Goal: Task Accomplishment & Management: Manage account settings

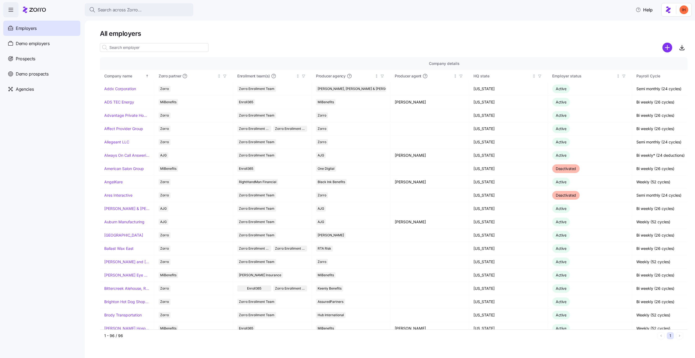
click at [126, 46] on input at bounding box center [154, 47] width 109 height 9
click at [130, 30] on h1 "All employers" at bounding box center [394, 33] width 588 height 8
click at [136, 48] on input at bounding box center [154, 47] width 109 height 9
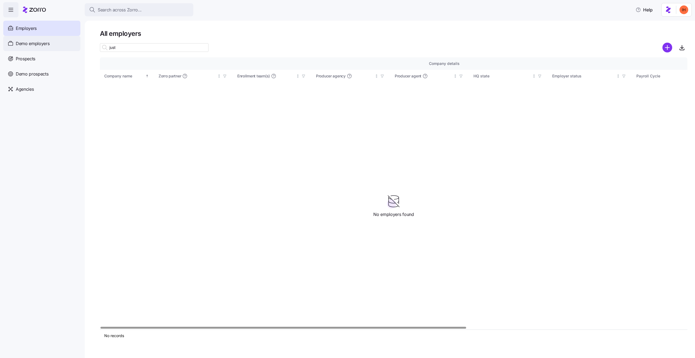
type input "just"
click at [50, 41] on div "Demo employers" at bounding box center [41, 43] width 77 height 15
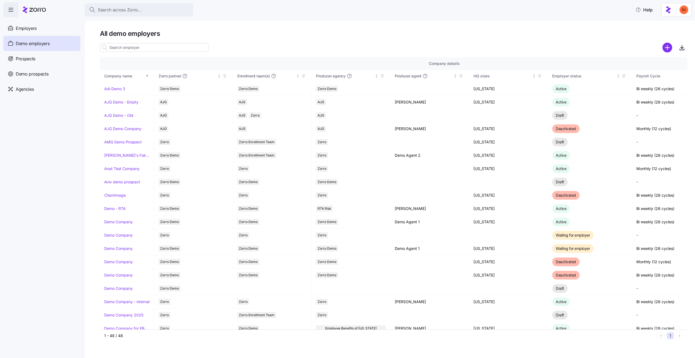
click at [133, 47] on input at bounding box center [154, 47] width 109 height 9
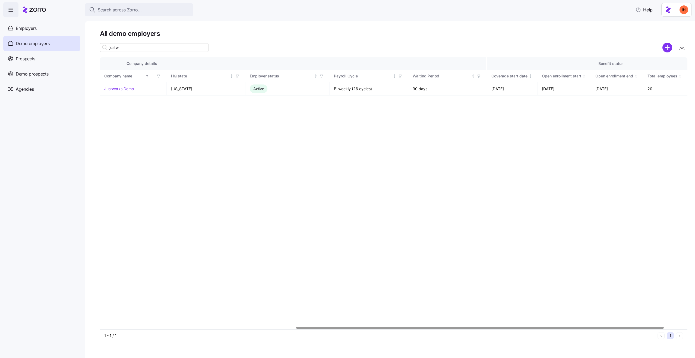
scroll to position [0, 316]
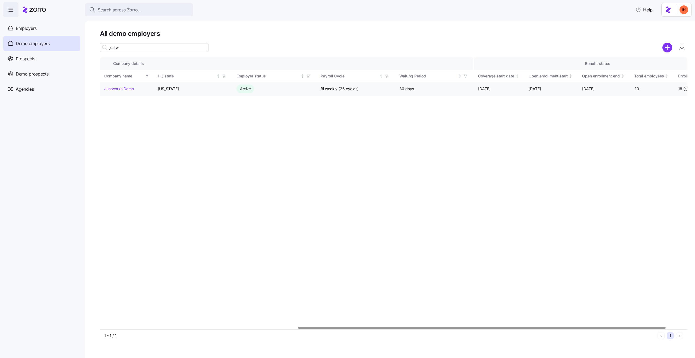
type input "justw"
click at [496, 88] on td "11/01/2025" at bounding box center [499, 88] width 51 height 13
click at [546, 92] on td "09/01/2025" at bounding box center [551, 88] width 54 height 13
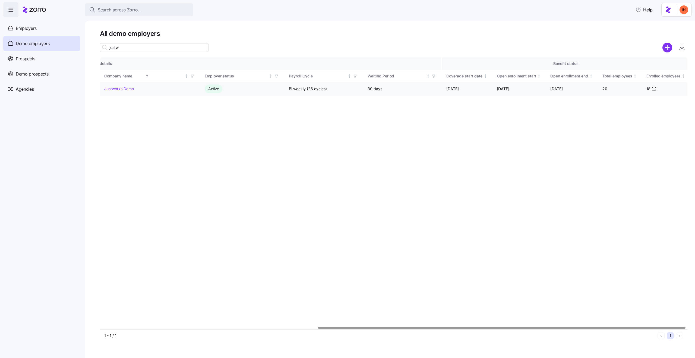
scroll to position [0, 350]
click at [601, 87] on td "20" at bounding box center [618, 88] width 44 height 13
click at [649, 106] on div "Company details Benefit status Company name Zorro partner Enrollment team(s) Pr…" at bounding box center [394, 193] width 588 height 272
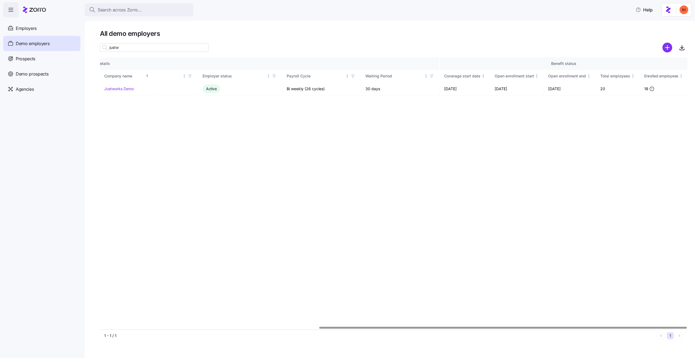
click at [652, 105] on div "Company details Benefit status Company name Zorro partner Enrollment team(s) Pr…" at bounding box center [394, 193] width 588 height 272
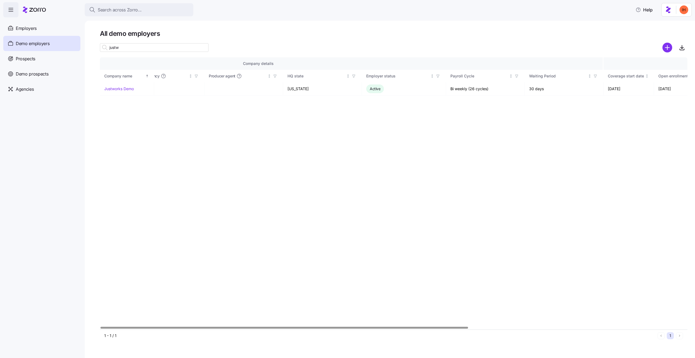
scroll to position [0, 0]
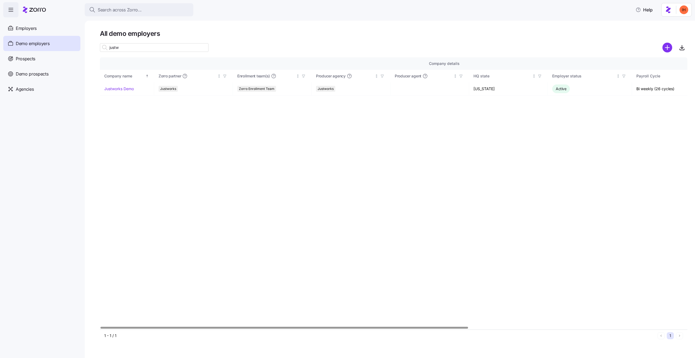
click at [136, 103] on div "Company details Benefit status Company name Zorro partner Enrollment team(s) Pr…" at bounding box center [394, 193] width 588 height 272
click at [120, 89] on link "Justworks Demo" at bounding box center [119, 88] width 30 height 5
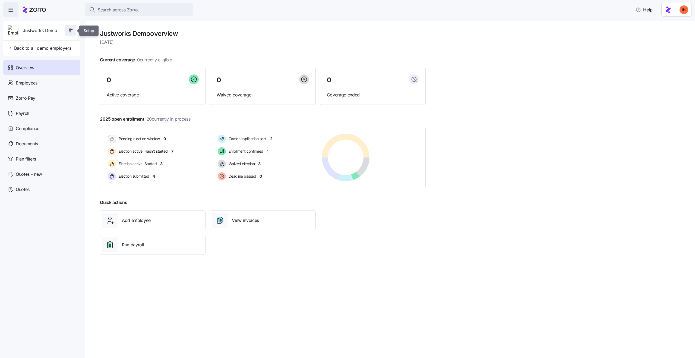
click at [72, 28] on icon "button" at bounding box center [70, 30] width 5 height 5
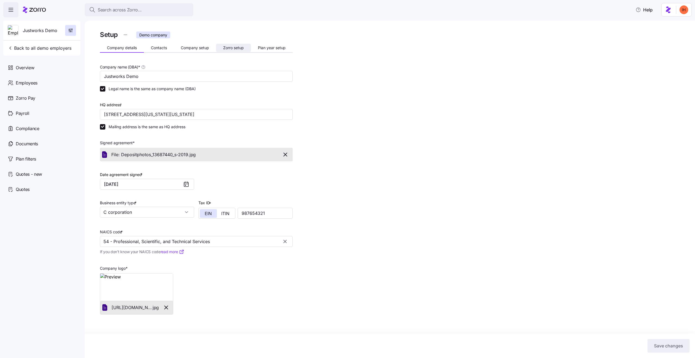
click at [222, 46] on button "Zorro setup" at bounding box center [233, 48] width 35 height 8
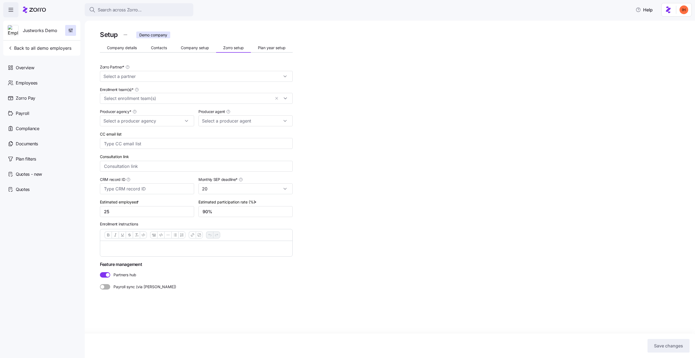
type input "Justworks"
click at [366, 198] on div "Setup Demo company Company details Contacts Company setup Zorro setup Plan year…" at bounding box center [394, 172] width 588 height 286
click at [44, 83] on div "Employees" at bounding box center [41, 82] width 77 height 15
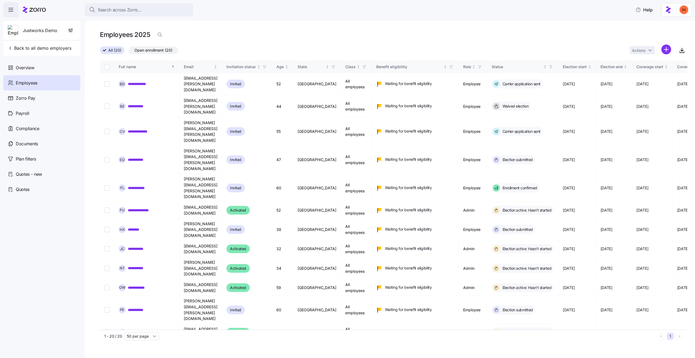
click at [14, 34] on img at bounding box center [13, 30] width 10 height 11
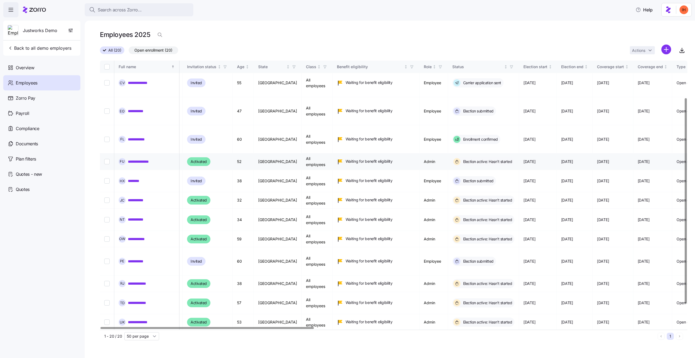
scroll to position [49, 0]
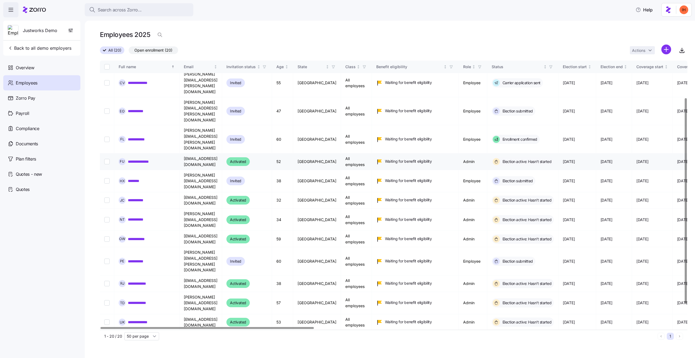
click at [208, 153] on td "pgindi+demo@justworks.com" at bounding box center [201, 161] width 43 height 16
click at [192, 153] on td "pgindi+demo@justworks.com" at bounding box center [201, 161] width 43 height 16
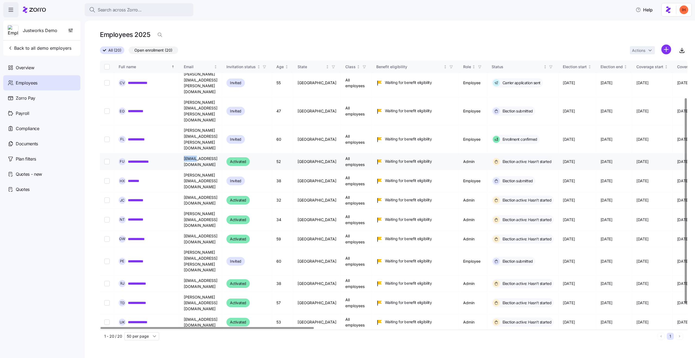
click at [192, 153] on td "pgindi+demo@justworks.com" at bounding box center [201, 161] width 43 height 16
click at [210, 153] on td "pgindi+demo@justworks.com" at bounding box center [201, 161] width 43 height 16
click at [209, 209] on td "david+demo@justworks.com" at bounding box center [201, 220] width 43 height 22
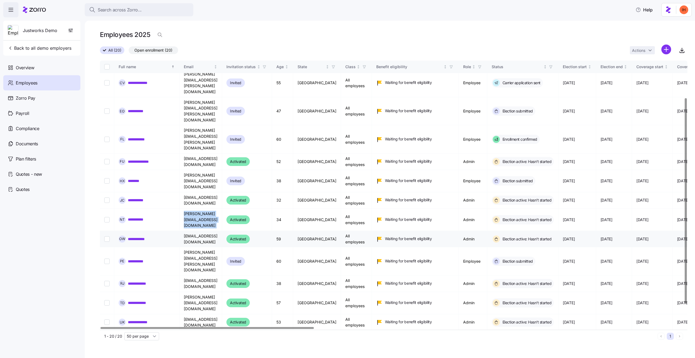
click at [215, 231] on td "jdamico+demo@justworks.com" at bounding box center [201, 239] width 43 height 16
click at [218, 247] on td "paige.ellis@companyemail.com" at bounding box center [201, 261] width 43 height 28
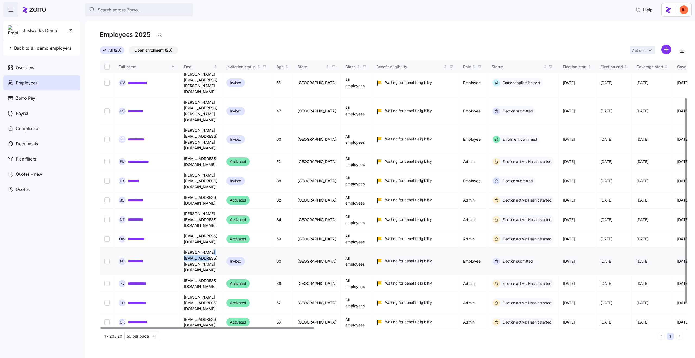
click at [218, 247] on td "paige.ellis@companyemail.com" at bounding box center [201, 261] width 43 height 28
click at [221, 275] on td "jekim+demo@justworks.com" at bounding box center [201, 283] width 43 height 16
click at [222, 292] on td "deidre+demo@justworks.com" at bounding box center [201, 303] width 43 height 22
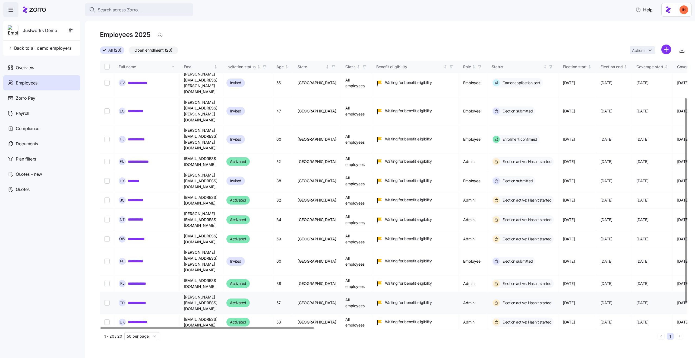
click at [222, 292] on td "deidre+demo@justworks.com" at bounding box center [201, 303] width 43 height 22
click at [213, 292] on td "deidre+demo@justworks.com" at bounding box center [201, 303] width 43 height 22
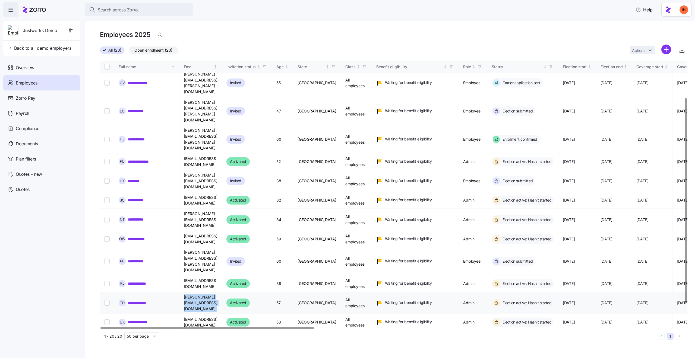
click at [222, 292] on td "deidre+demo@justworks.com" at bounding box center [201, 303] width 43 height 22
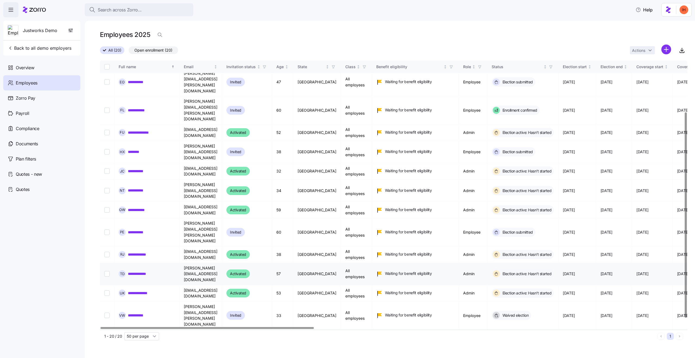
scroll to position [0, 0]
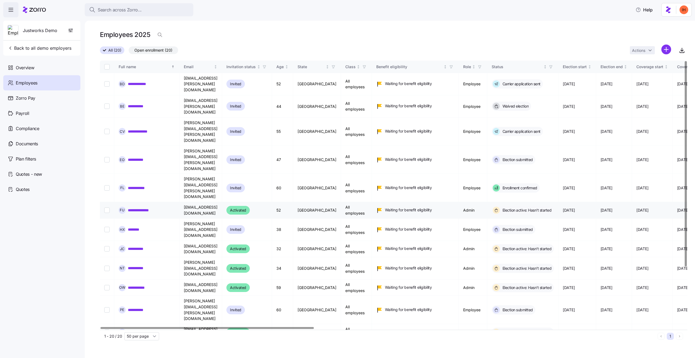
click at [186, 202] on td "pgindi+demo@justworks.com" at bounding box center [201, 210] width 43 height 16
click at [214, 202] on td "pgindi+demo@justworks.com" at bounding box center [201, 210] width 43 height 16
click at [424, 207] on span "Waiting for benefit eligibility" at bounding box center [408, 209] width 47 height 5
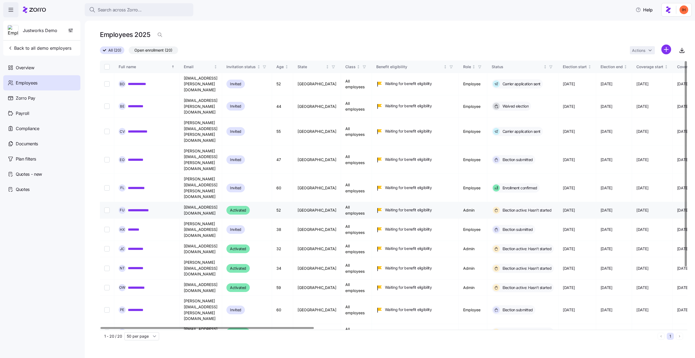
click at [424, 207] on span "Waiting for benefit eligibility" at bounding box center [408, 209] width 47 height 5
click at [206, 202] on td "pgindi+demo@justworks.com" at bounding box center [201, 210] width 43 height 16
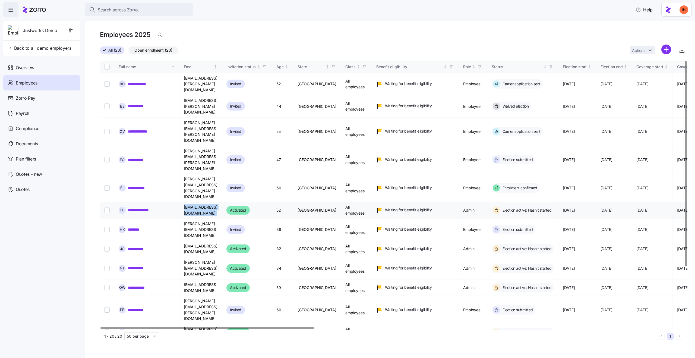
click at [149, 208] on link "**********" at bounding box center [144, 210] width 32 height 5
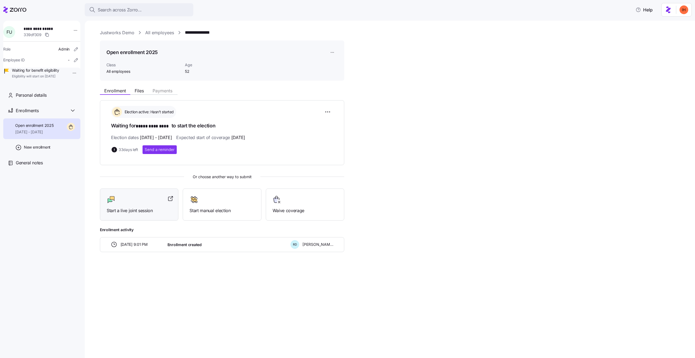
click at [121, 211] on span "Start a live joint session" at bounding box center [139, 210] width 65 height 7
click at [153, 33] on link "All employees" at bounding box center [159, 32] width 29 height 7
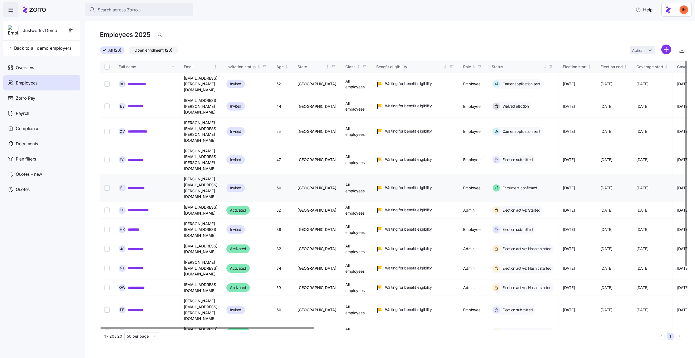
click at [133, 185] on link "**********" at bounding box center [140, 187] width 25 height 5
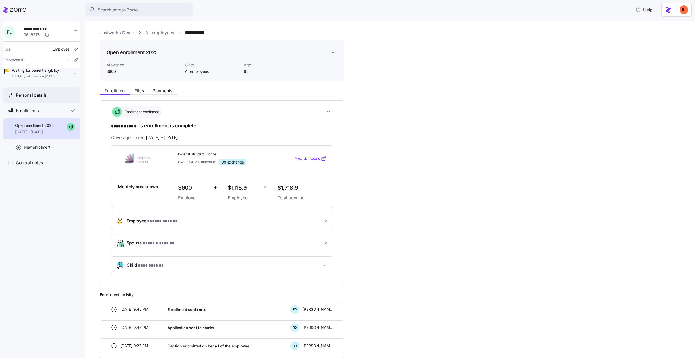
click at [31, 99] on span "Personal details" at bounding box center [31, 95] width 31 height 7
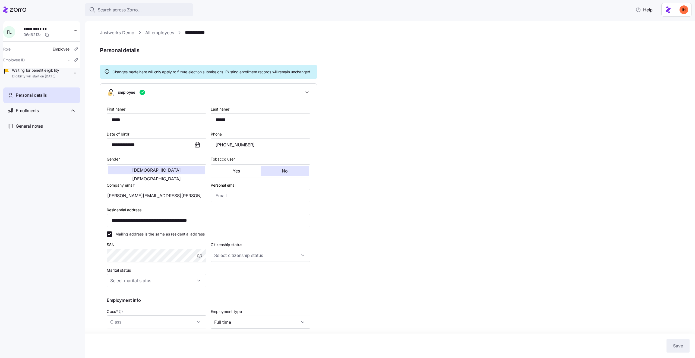
type input "All employees"
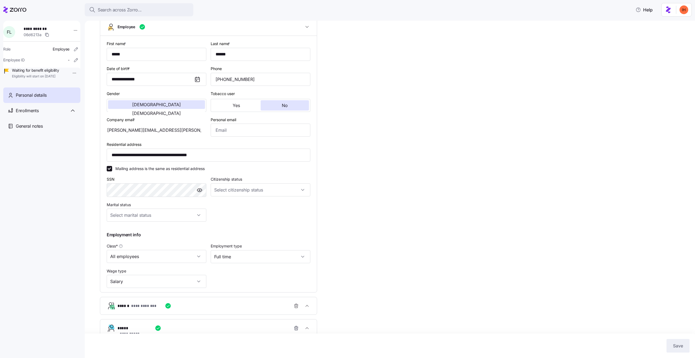
scroll to position [96, 0]
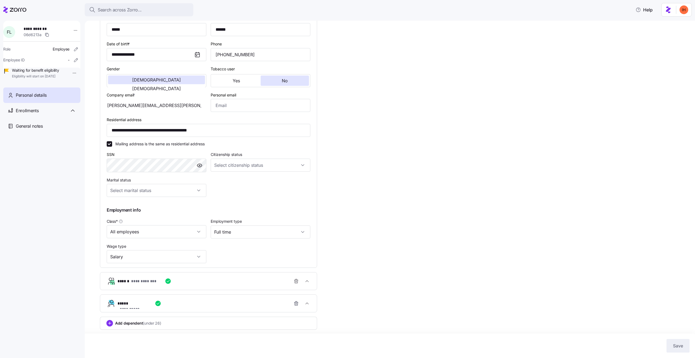
click at [388, 198] on div "**********" at bounding box center [394, 145] width 588 height 412
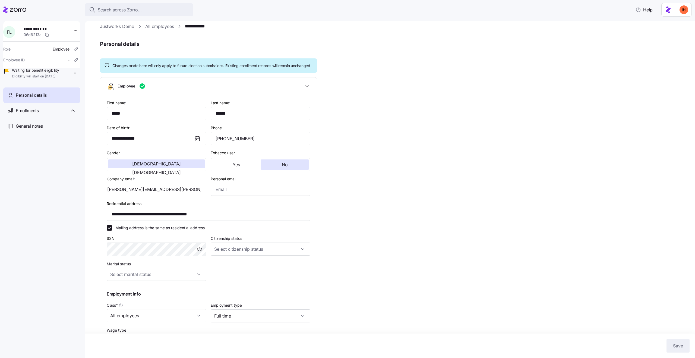
scroll to position [0, 0]
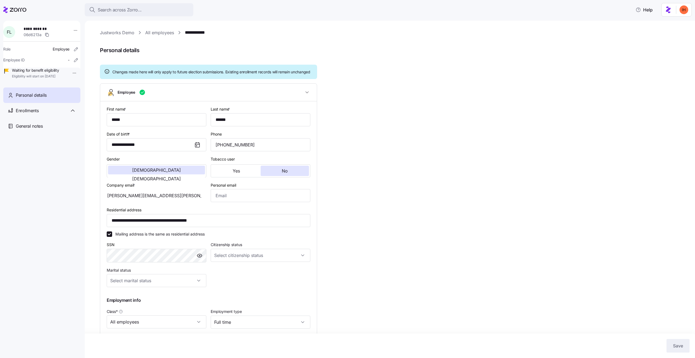
click at [120, 35] on link "Justworks Demo" at bounding box center [117, 32] width 34 height 7
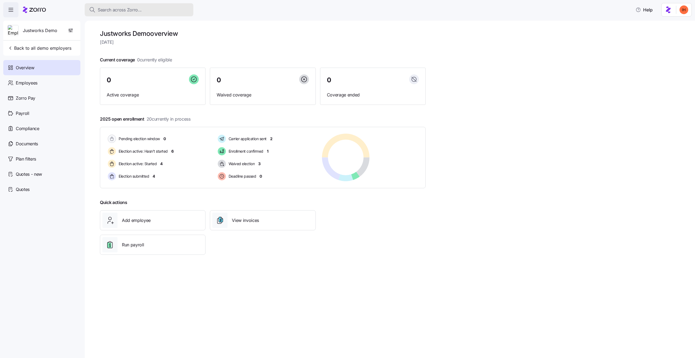
click at [116, 11] on span "Search across Zorro..." at bounding box center [120, 10] width 44 height 7
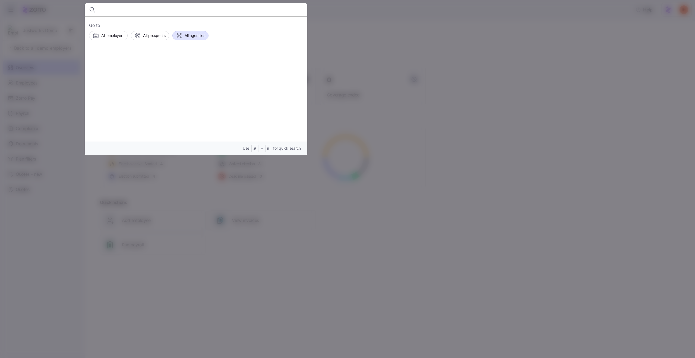
click at [197, 39] on button "All agencies" at bounding box center [190, 35] width 36 height 9
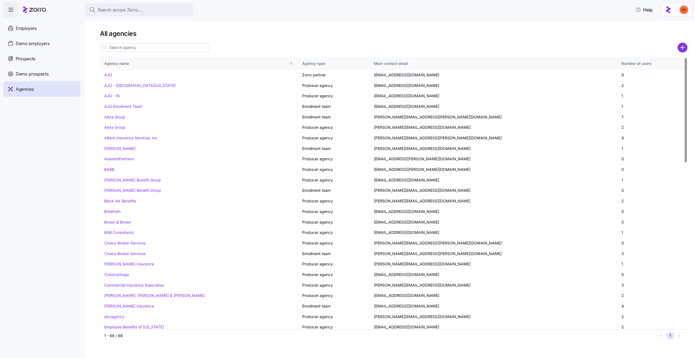
click at [134, 44] on input at bounding box center [154, 47] width 109 height 9
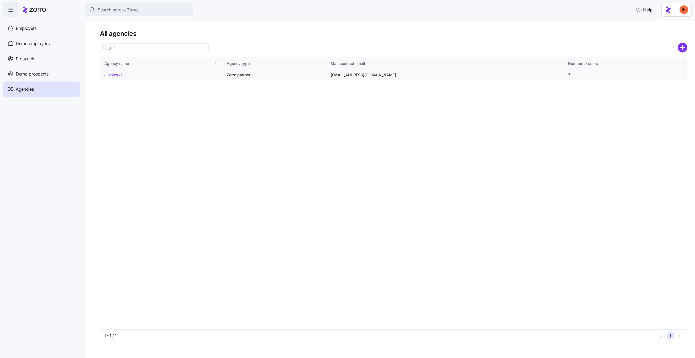
type input "just"
click at [107, 75] on link "Justworks" at bounding box center [113, 75] width 18 height 5
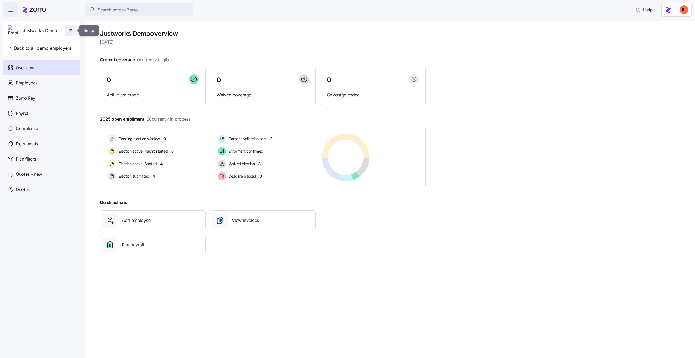
click at [68, 31] on icon "button" at bounding box center [70, 30] width 5 height 5
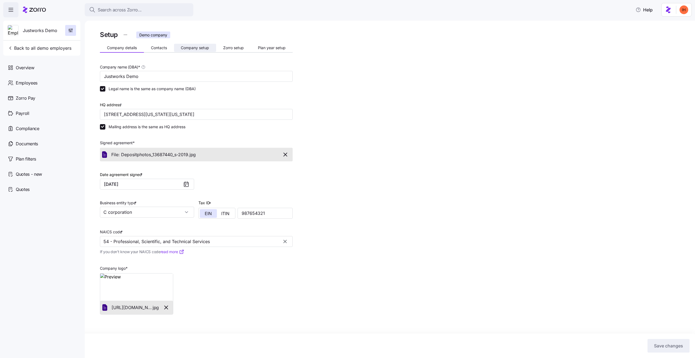
click at [199, 49] on span "Company setup" at bounding box center [195, 48] width 28 height 4
click at [235, 52] on div "Company details Contacts Company setup Zorro setup Plan year setup" at bounding box center [196, 49] width 193 height 8
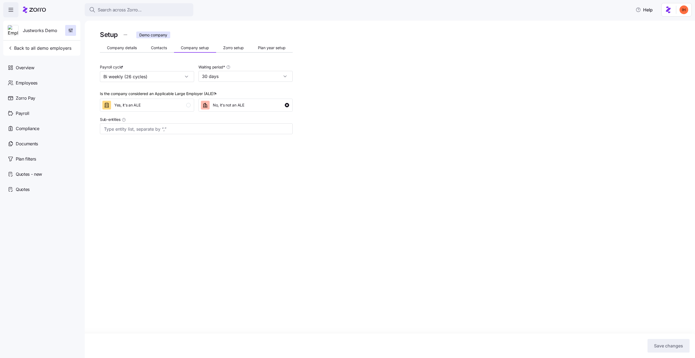
click at [232, 51] on button "Zorro setup" at bounding box center [233, 48] width 35 height 8
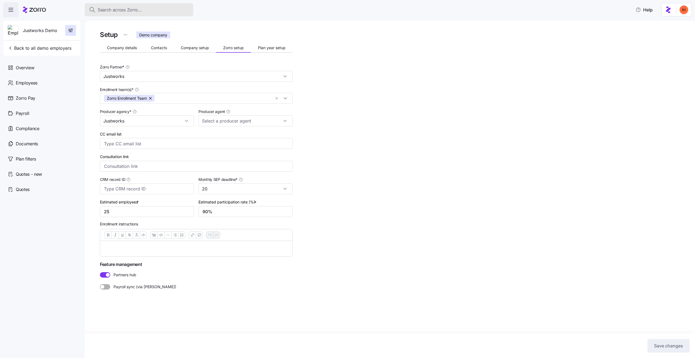
click at [121, 12] on span "Search across Zorro..." at bounding box center [120, 10] width 44 height 7
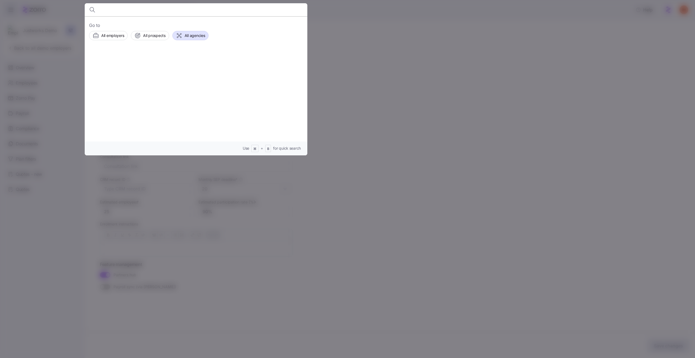
click at [189, 35] on span "All agencies" at bounding box center [195, 35] width 21 height 5
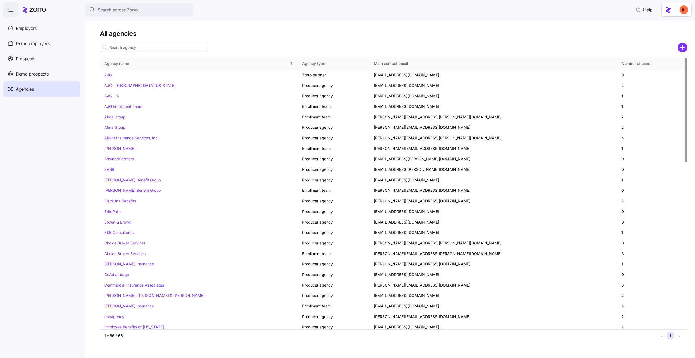
click at [117, 52] on div at bounding box center [154, 47] width 109 height 11
click at [117, 50] on input at bounding box center [154, 47] width 109 height 9
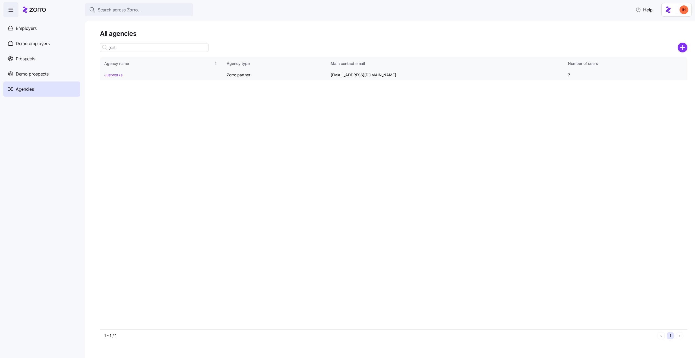
type input "just"
click at [115, 74] on link "Justworks" at bounding box center [113, 75] width 18 height 5
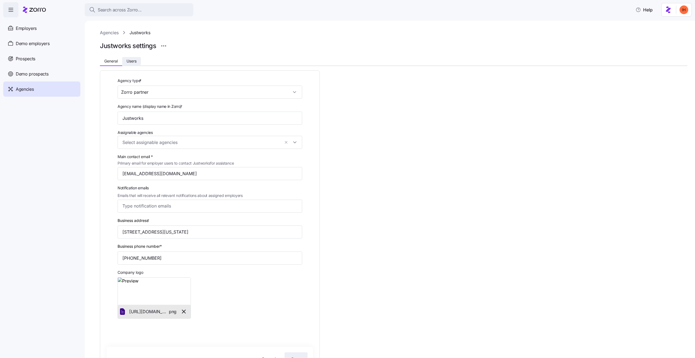
click at [128, 60] on span "Users" at bounding box center [132, 61] width 10 height 4
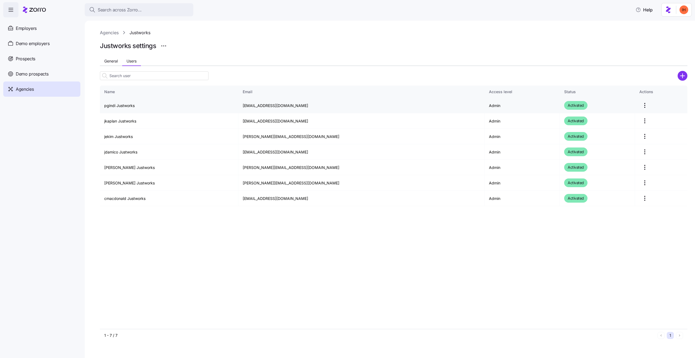
click at [273, 108] on td "pgindi@justworks.com" at bounding box center [361, 105] width 246 height 15
click at [278, 140] on td "jekim@justworks.com" at bounding box center [361, 136] width 246 height 15
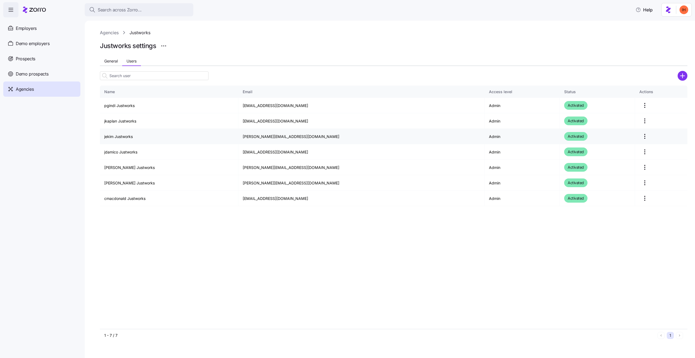
click at [272, 137] on td "jekim@justworks.com" at bounding box center [361, 136] width 246 height 15
click at [283, 153] on td "jdamico@justworks.com" at bounding box center [361, 151] width 246 height 15
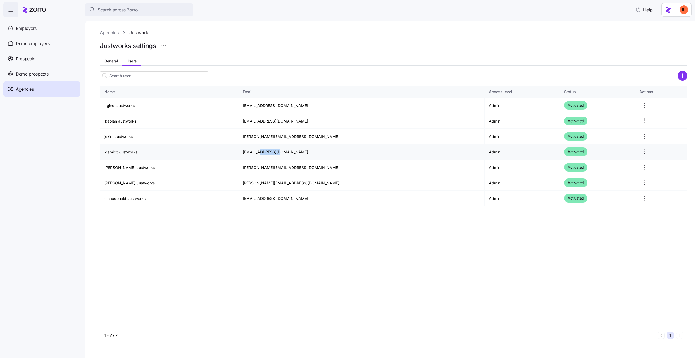
click at [283, 153] on td "jdamico@justworks.com" at bounding box center [361, 151] width 246 height 15
click at [284, 166] on td "deidre@justworks.com" at bounding box center [361, 167] width 246 height 15
click at [292, 201] on td "cmacdonald@justworks.com" at bounding box center [361, 198] width 246 height 15
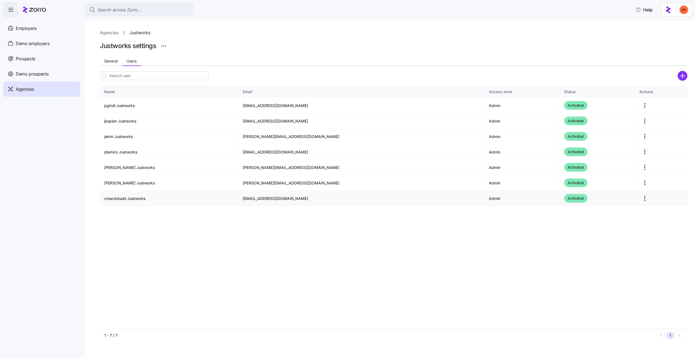
click at [292, 201] on td "cmacdonald@justworks.com" at bounding box center [361, 198] width 246 height 15
click at [271, 241] on div "Name Email Access level Status Actions pgindi Justworks pgindi@justworks.com Ad…" at bounding box center [394, 208] width 588 height 244
click at [32, 42] on span "Demo employers" at bounding box center [33, 43] width 34 height 7
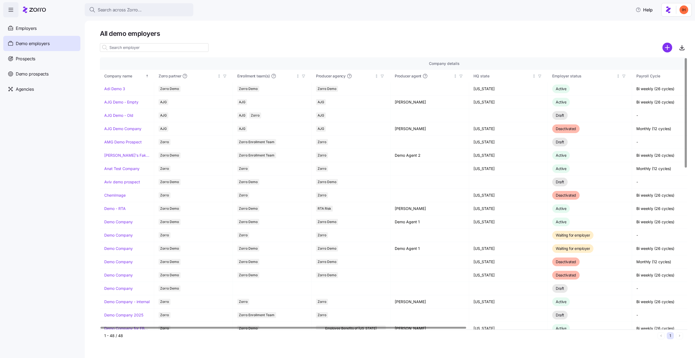
click at [127, 48] on input at bounding box center [154, 47] width 109 height 9
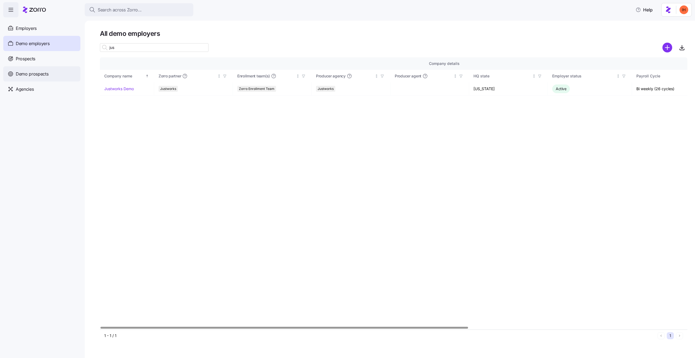
type input "jus"
click at [34, 72] on span "Demo prospects" at bounding box center [32, 74] width 33 height 7
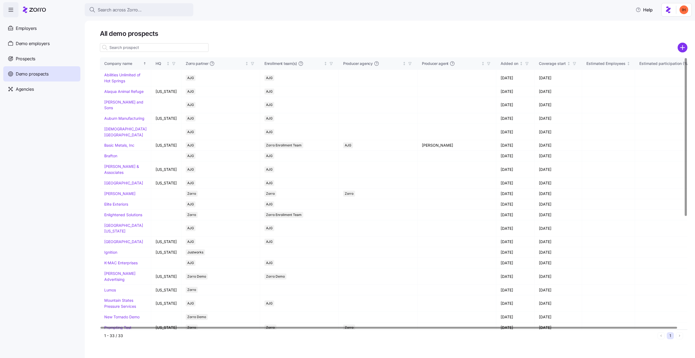
click at [126, 45] on input at bounding box center [154, 47] width 109 height 9
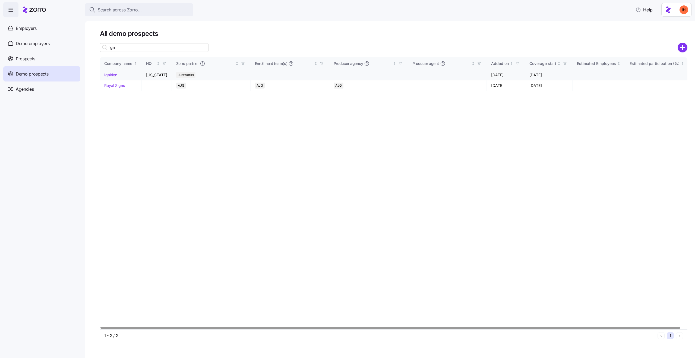
type input "ign"
click at [109, 74] on link "Ignition" at bounding box center [110, 75] width 13 height 5
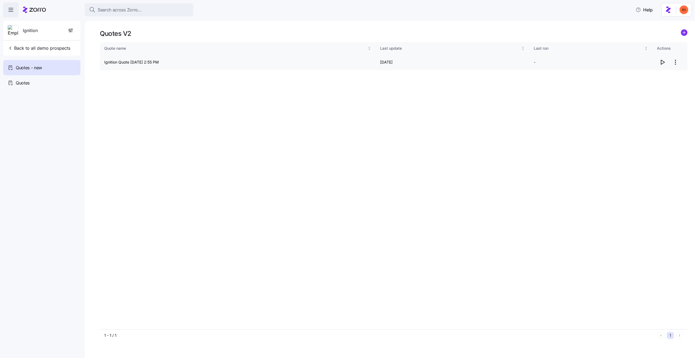
click at [121, 61] on td "Ignition Quote 09/15/2025 2:55 PM" at bounding box center [238, 62] width 276 height 15
click at [103, 61] on td "Ignition Quote 09/15/2025 2:55 PM" at bounding box center [238, 62] width 276 height 15
click at [662, 62] on icon "button" at bounding box center [662, 62] width 7 height 7
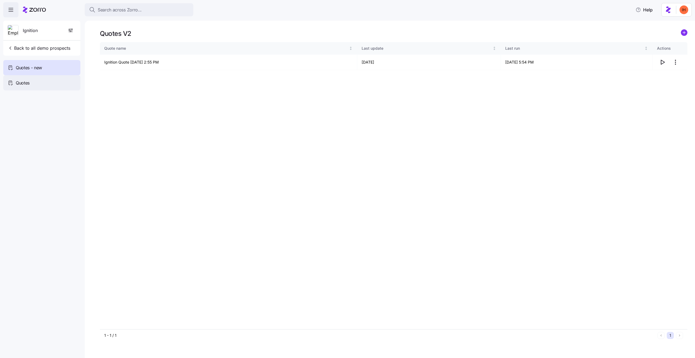
click at [51, 82] on div "Quotes" at bounding box center [41, 82] width 77 height 15
click at [42, 65] on span "Quotes - new" at bounding box center [29, 67] width 26 height 7
click at [663, 62] on icon "button" at bounding box center [662, 62] width 7 height 7
click at [442, 181] on div "Quote name Last update Last run Actions Ignition Quote 09/15/2025 2:55 PM 09/16…" at bounding box center [394, 185] width 588 height 287
click at [30, 49] on span "Back to all demo prospects" at bounding box center [39, 48] width 63 height 7
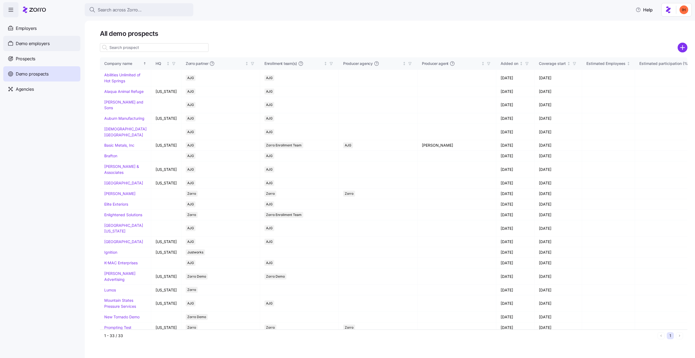
click at [33, 39] on div "Demo employers" at bounding box center [41, 43] width 77 height 15
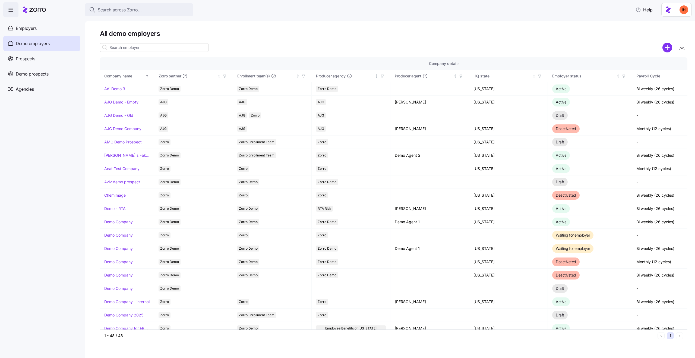
click at [127, 50] on input at bounding box center [154, 47] width 109 height 9
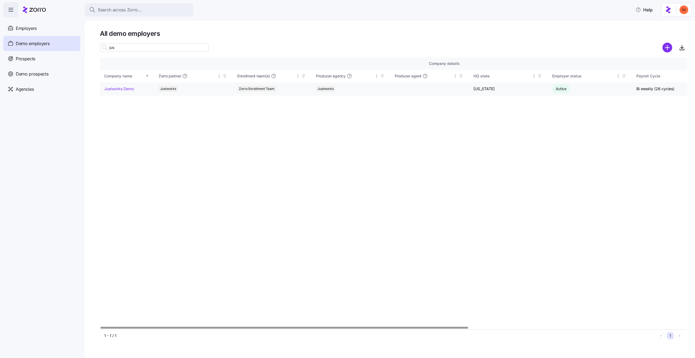
type input "jus"
click at [128, 89] on link "Justworks Demo" at bounding box center [119, 88] width 30 height 5
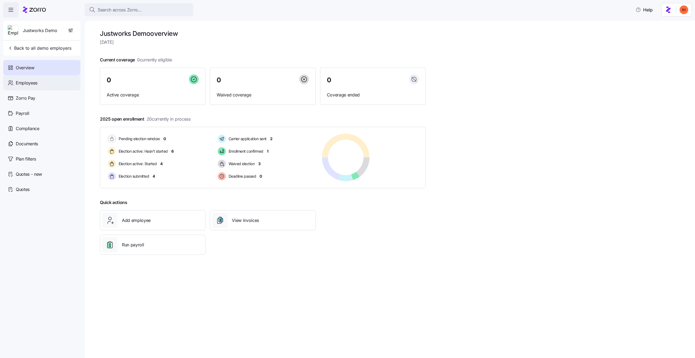
click at [33, 81] on span "Employees" at bounding box center [27, 83] width 22 height 7
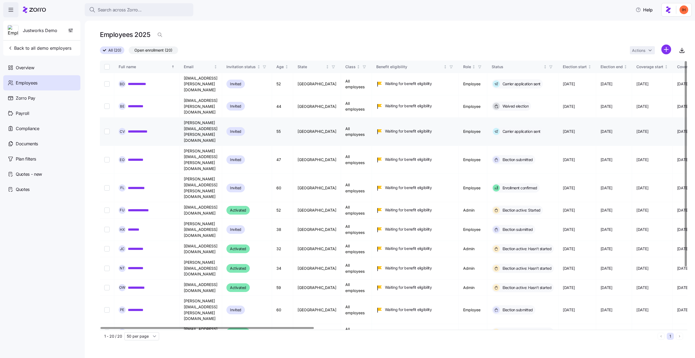
click at [222, 118] on td "connor.vasquez@companyemail.com" at bounding box center [201, 132] width 43 height 28
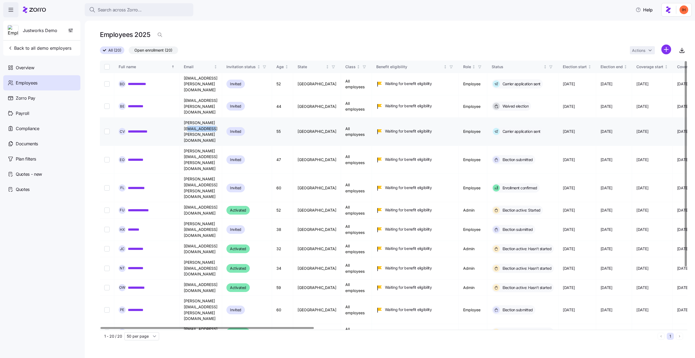
click at [222, 118] on td "connor.vasquez@companyemail.com" at bounding box center [201, 132] width 43 height 28
click at [190, 118] on td "connor.vasquez@companyemail.com" at bounding box center [201, 132] width 43 height 28
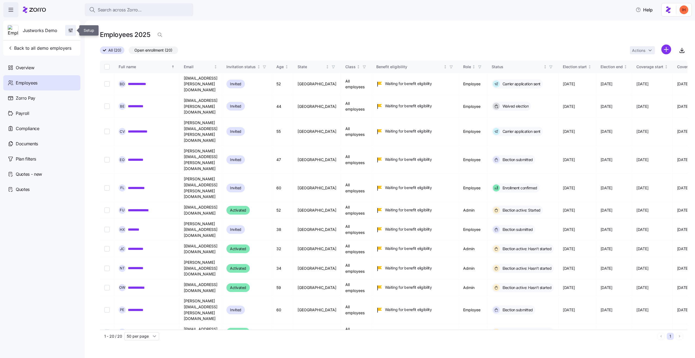
click at [70, 32] on icon "button" at bounding box center [70, 30] width 5 height 5
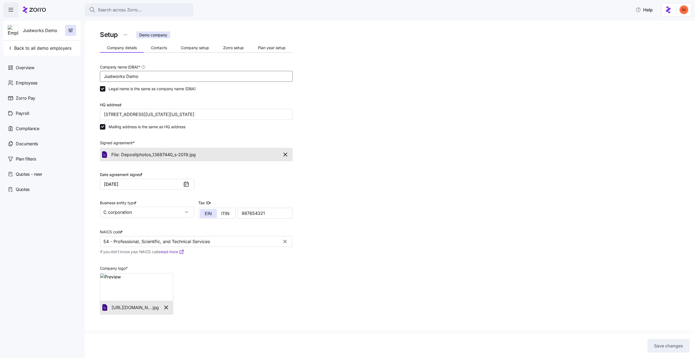
click at [131, 75] on input "Justworks Demo" at bounding box center [196, 76] width 193 height 11
drag, startPoint x: 125, startPoint y: 77, endPoint x: 107, endPoint y: 78, distance: 17.9
click at [107, 78] on input "Justworks Demo" at bounding box center [196, 76] width 193 height 11
click at [119, 78] on input "JW Demo" at bounding box center [196, 76] width 193 height 11
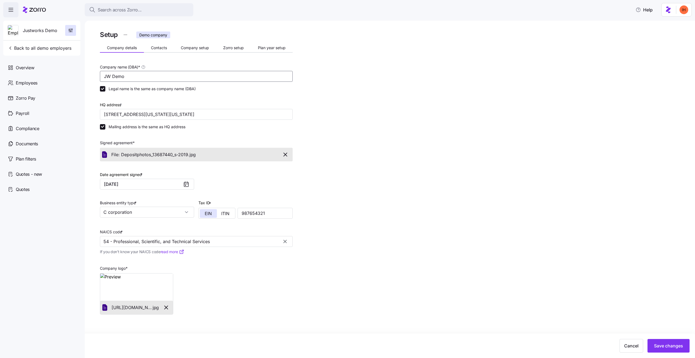
click at [119, 78] on input "JW Demo" at bounding box center [196, 76] width 193 height 11
type input "JW Demo Comp"
click at [360, 121] on div "Setup Demo company Company details Contacts Company setup Zorro setup Plan year…" at bounding box center [394, 184] width 588 height 311
click at [667, 349] on span "Save changes" at bounding box center [668, 345] width 29 height 7
click at [683, 11] on icon "button" at bounding box center [685, 12] width 4 height 4
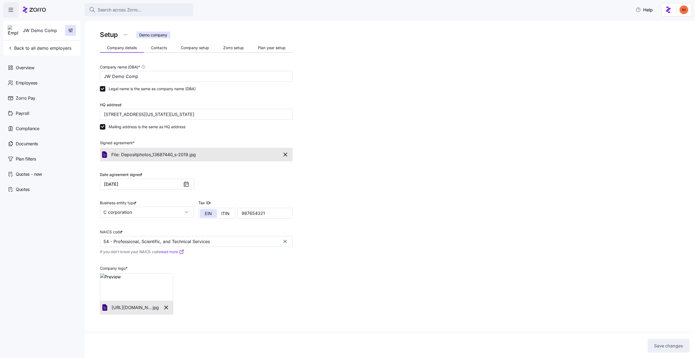
click at [373, 109] on div "Setup Demo company Company details Contacts Company setup Zorro setup Plan year…" at bounding box center [394, 184] width 588 height 311
click at [123, 35] on html "Search across Zorro... Help JW Demo Comp Back to all demo employers Overview Em…" at bounding box center [347, 177] width 695 height 355
click at [125, 35] on html "Search across Zorro... Help JW Demo Comp Back to all demo employers Overview Em…" at bounding box center [347, 177] width 695 height 355
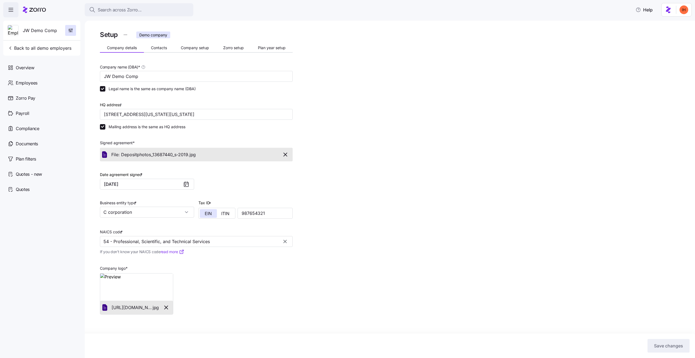
click at [125, 35] on html "Search across Zorro... Help JW Demo Comp Back to all demo employers Overview Em…" at bounding box center [347, 177] width 695 height 355
click at [350, 90] on div "Setup Demo company Company details Contacts Company setup Zorro setup Plan year…" at bounding box center [394, 184] width 588 height 311
click at [29, 81] on span "Employees" at bounding box center [27, 83] width 22 height 7
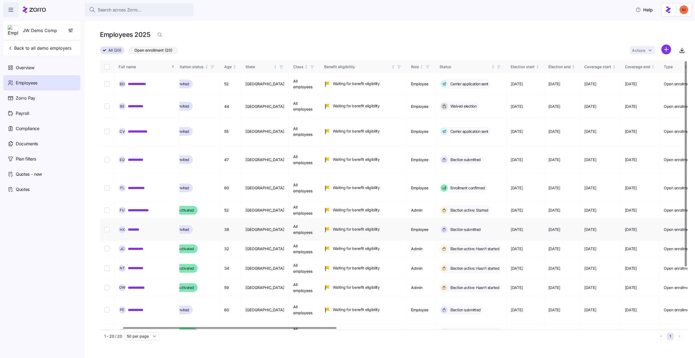
scroll to position [0, 65]
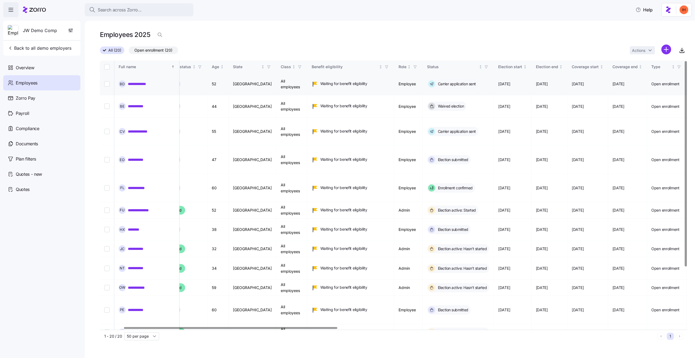
click at [138, 81] on link "**********" at bounding box center [141, 83] width 26 height 5
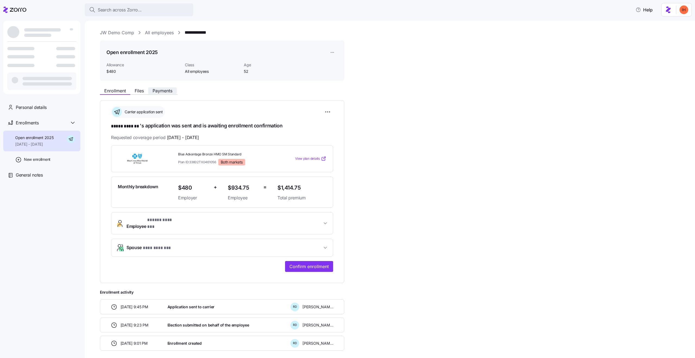
click at [155, 89] on span "Payments" at bounding box center [163, 91] width 20 height 4
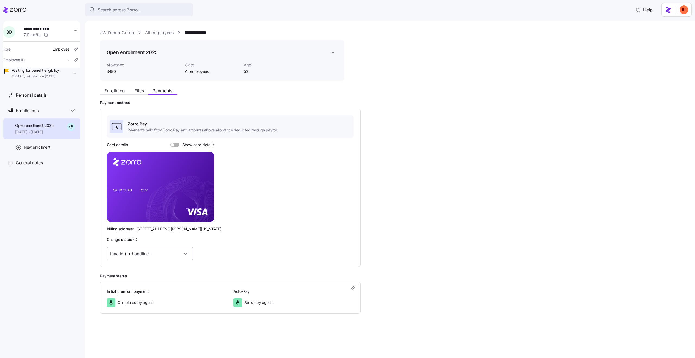
click at [159, 256] on input "Invalid (in-handling)" at bounding box center [150, 253] width 86 height 13
click at [155, 279] on div "Valid" at bounding box center [141, 281] width 65 height 11
type input "Valid"
click at [156, 32] on link "All employees" at bounding box center [159, 32] width 29 height 7
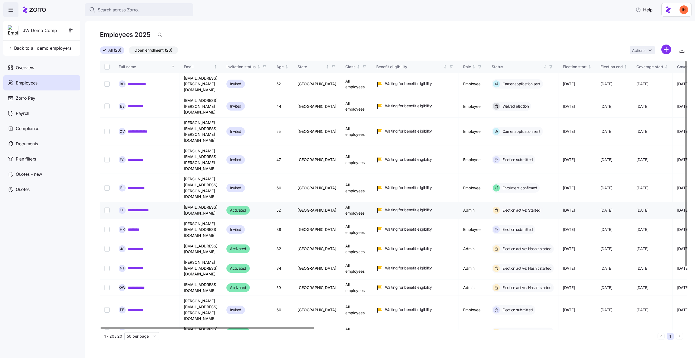
scroll to position [0, 9]
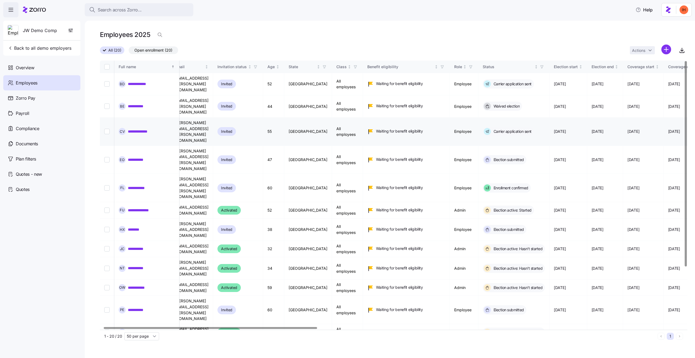
click at [152, 129] on link "**********" at bounding box center [143, 131] width 30 height 5
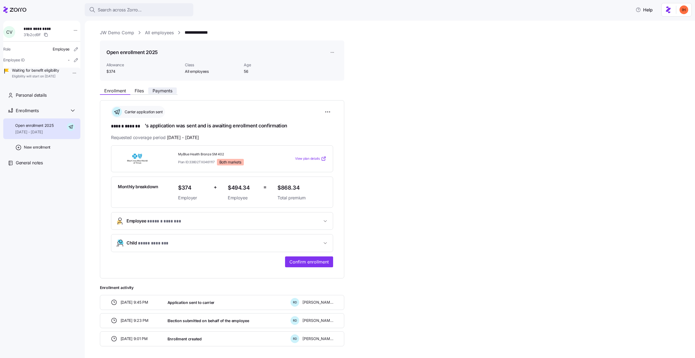
click at [159, 91] on span "Payments" at bounding box center [163, 91] width 20 height 4
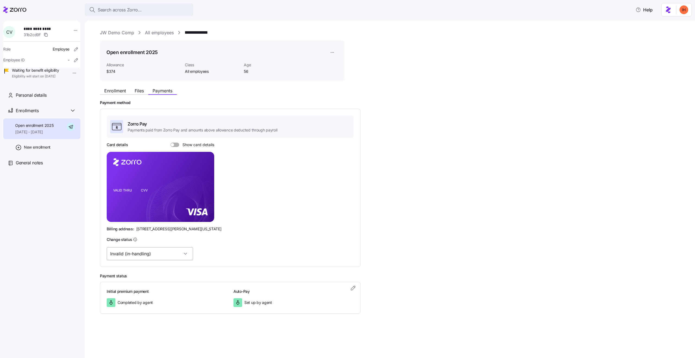
click at [132, 257] on input "Invalid (in-handling)" at bounding box center [150, 253] width 86 height 13
click at [126, 281] on div "Valid" at bounding box center [141, 281] width 65 height 11
type input "Valid"
click at [168, 35] on link "All employees" at bounding box center [159, 32] width 29 height 7
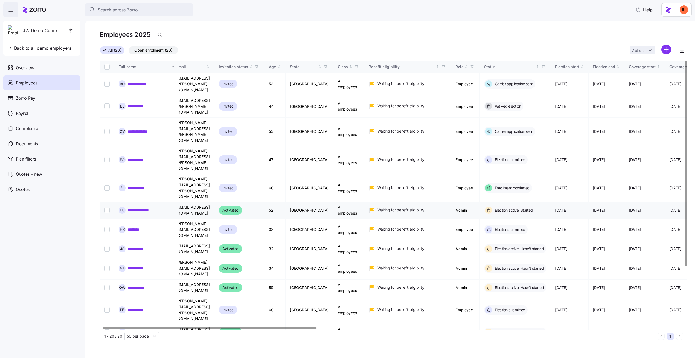
scroll to position [0, 9]
click at [146, 185] on link "**********" at bounding box center [140, 187] width 25 height 5
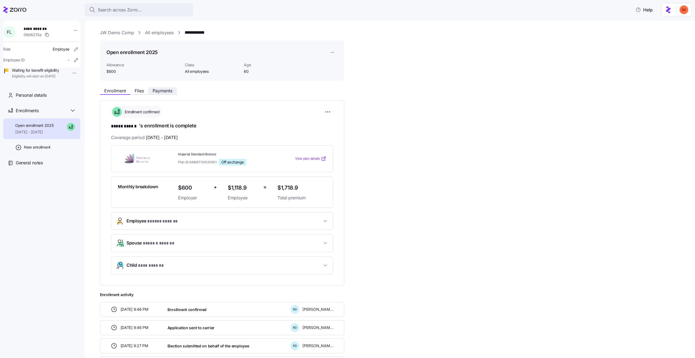
click at [167, 90] on span "Payments" at bounding box center [163, 91] width 20 height 4
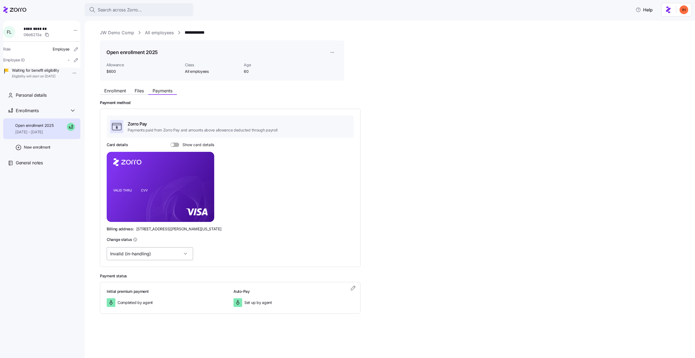
click at [143, 254] on input "Invalid (in-handling)" at bounding box center [150, 253] width 86 height 13
click at [134, 281] on div "Valid" at bounding box center [141, 281] width 65 height 11
type input "Valid"
click at [146, 32] on link "All employees" at bounding box center [159, 32] width 29 height 7
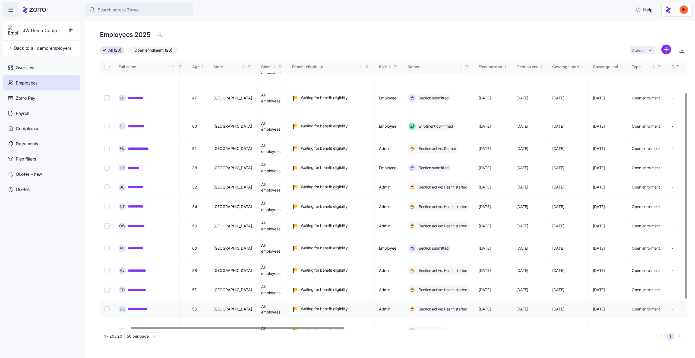
scroll to position [78, 84]
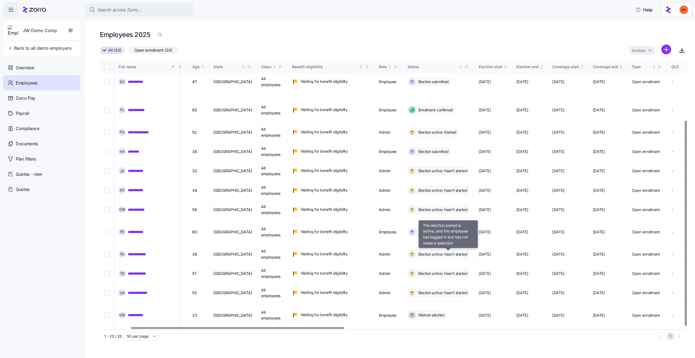
click at [438, 341] on span "Election active: Started" at bounding box center [437, 343] width 40 height 5
click at [456, 341] on span "Election active: Started" at bounding box center [437, 343] width 40 height 5
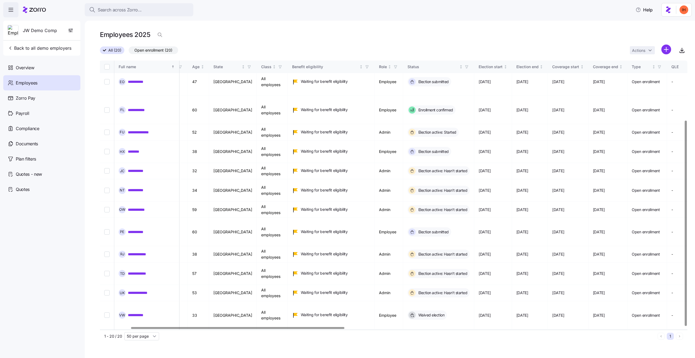
click at [456, 341] on span "Election active: Started" at bounding box center [437, 343] width 40 height 5
click at [441, 341] on span "Election active: Started" at bounding box center [437, 343] width 40 height 5
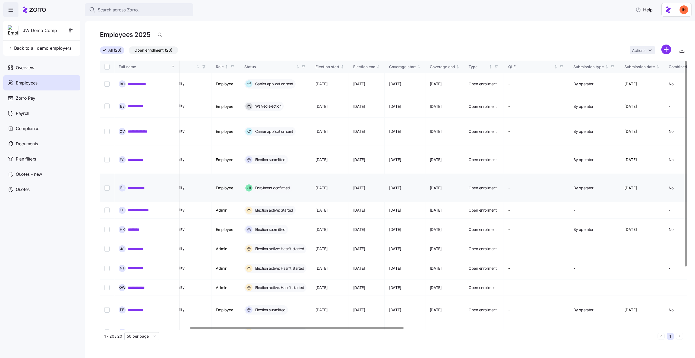
scroll to position [0, 0]
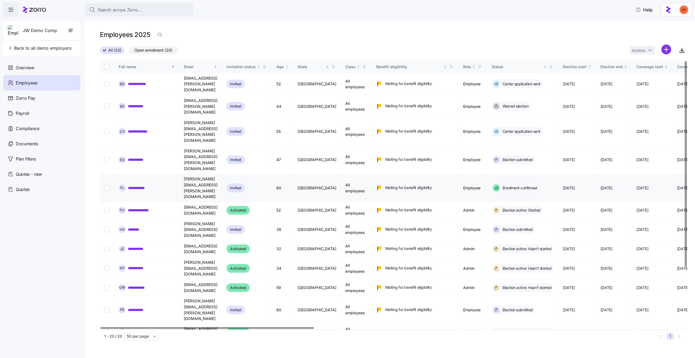
click at [132, 185] on link "**********" at bounding box center [140, 187] width 25 height 5
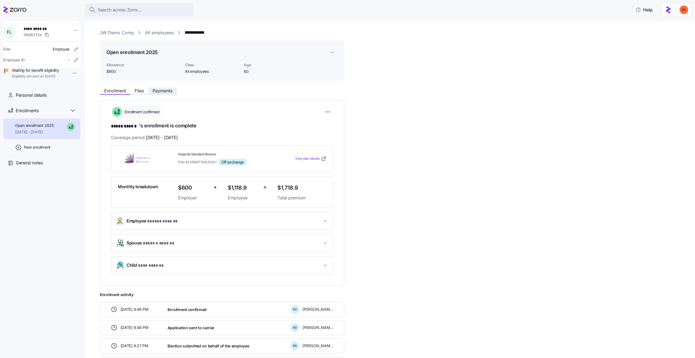
click at [151, 90] on button "Payments" at bounding box center [162, 90] width 29 height 7
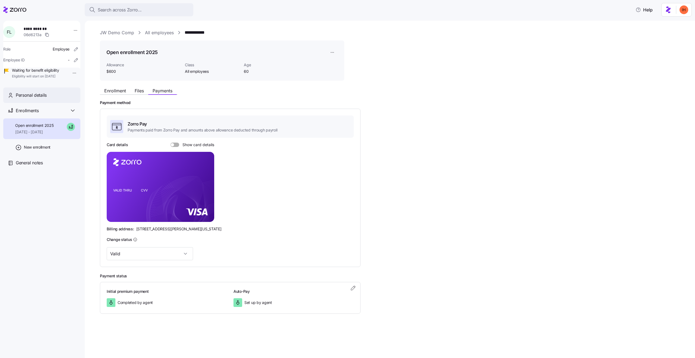
click at [33, 103] on div "Personal details" at bounding box center [41, 94] width 77 height 15
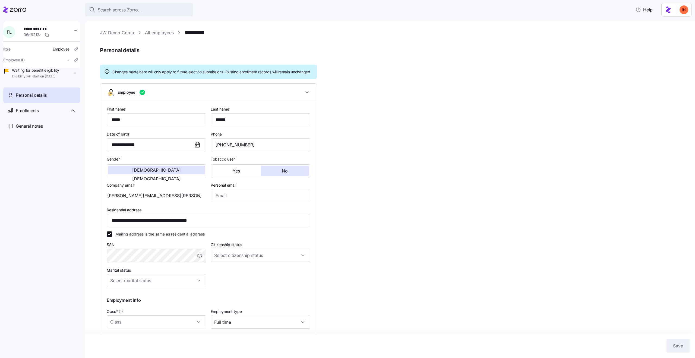
type input "All employees"
click at [120, 33] on link "JW Demo Comp" at bounding box center [117, 32] width 34 height 7
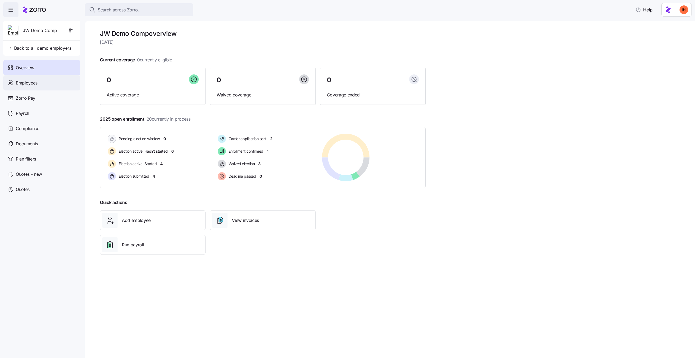
click at [40, 86] on div "Employees" at bounding box center [41, 82] width 77 height 15
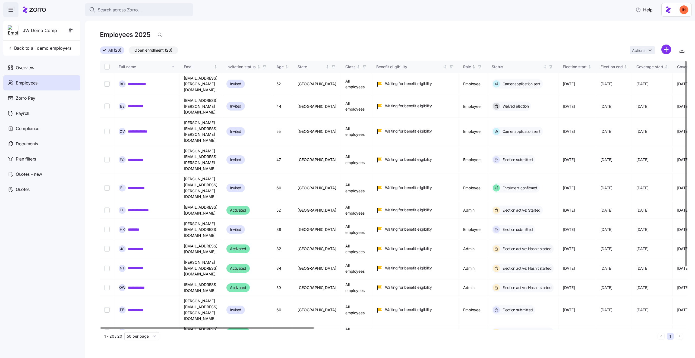
click at [482, 67] on icon "button" at bounding box center [480, 67] width 4 height 4
click at [455, 124] on icon at bounding box center [454, 126] width 7 height 7
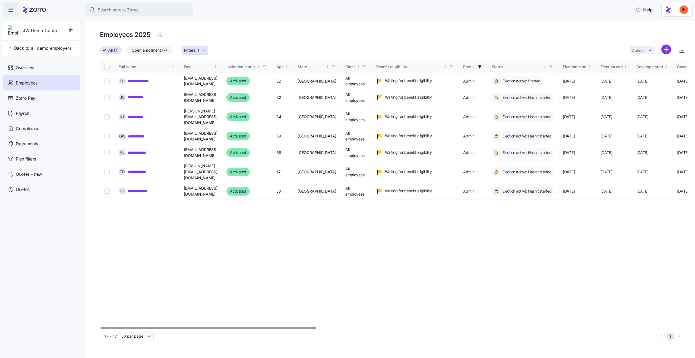
click at [485, 48] on div "All (7) Open enrollment (7) Filters: 1 Actions" at bounding box center [394, 51] width 588 height 12
click at [680, 50] on icon "button" at bounding box center [682, 50] width 7 height 7
click at [205, 80] on td "pgindi+demo@justworks.com" at bounding box center [201, 81] width 43 height 16
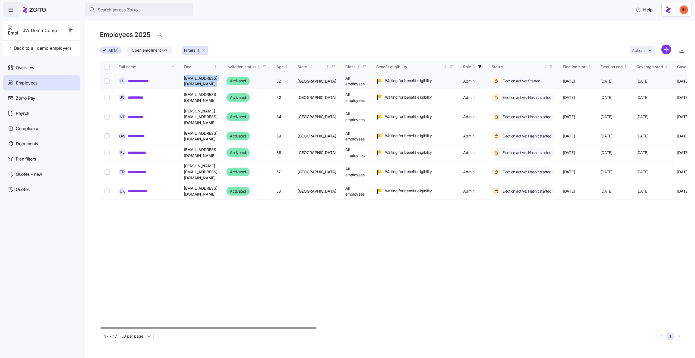
copy td "pgindi+demo@justworks.com"
click at [202, 83] on td "pgindi+demo@justworks.com" at bounding box center [201, 81] width 43 height 16
copy td "pgindi+demo@justworks.com"
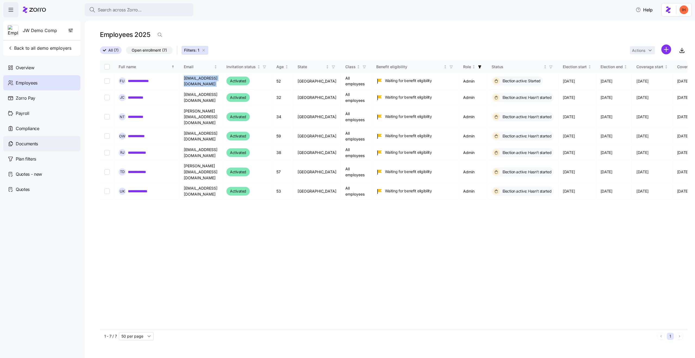
click at [37, 139] on div "Documents" at bounding box center [41, 143] width 77 height 15
click at [23, 144] on span "Documents" at bounding box center [27, 143] width 22 height 7
click at [11, 146] on icon at bounding box center [11, 143] width 6 height 7
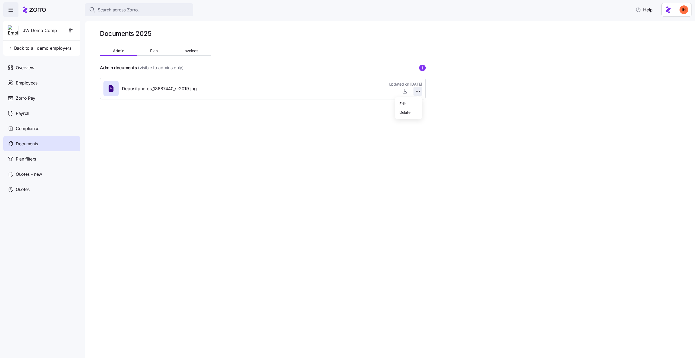
click at [417, 90] on html "Search across Zorro... Help JW Demo Comp Back to all demo employers Overview Em…" at bounding box center [347, 177] width 695 height 355
click at [412, 110] on div "Delete" at bounding box center [408, 112] width 23 height 9
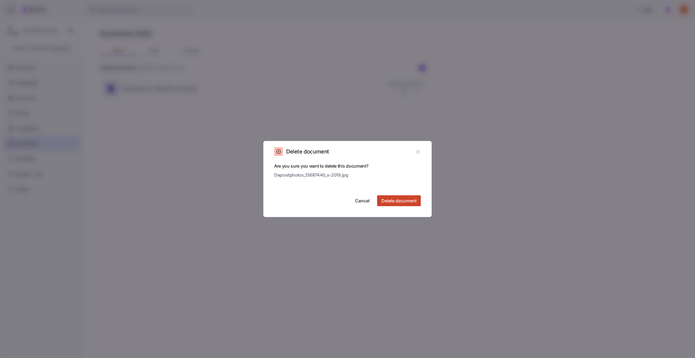
click at [387, 199] on span "Delete document" at bounding box center [399, 200] width 35 height 7
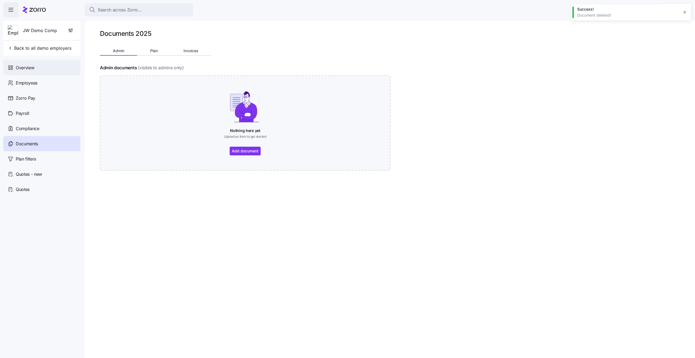
click at [30, 68] on span "Overview" at bounding box center [25, 67] width 18 height 7
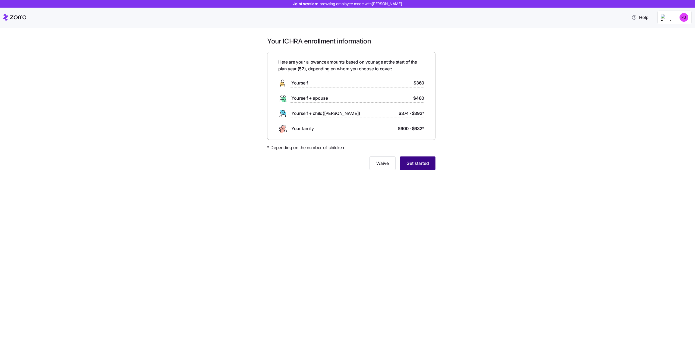
click at [415, 166] on button "Get started" at bounding box center [418, 163] width 36 height 14
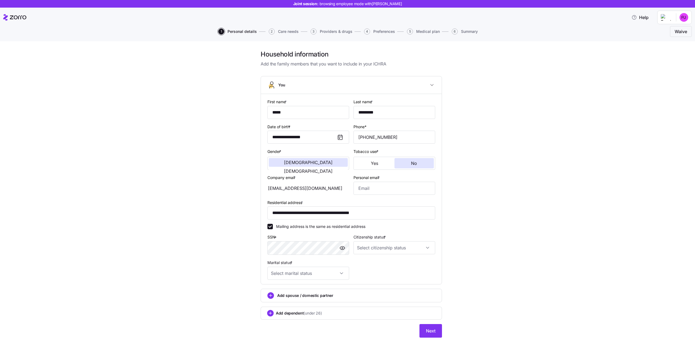
click at [483, 246] on div "**********" at bounding box center [351, 197] width 672 height 294
click at [387, 249] on input "Citizenship status *" at bounding box center [395, 247] width 82 height 13
click at [383, 265] on div "[DEMOGRAPHIC_DATA] citizen" at bounding box center [394, 264] width 77 height 11
type input "[DEMOGRAPHIC_DATA] citizen"
click at [276, 271] on input "Marital status *" at bounding box center [309, 273] width 82 height 13
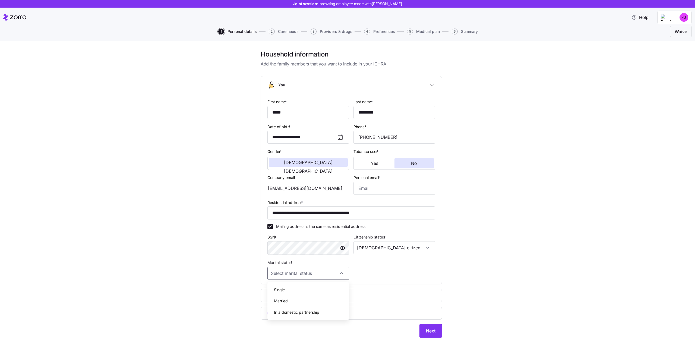
click at [285, 291] on span "Single" at bounding box center [279, 290] width 11 height 6
type input "Single"
click at [429, 332] on span "Next" at bounding box center [431, 331] width 10 height 7
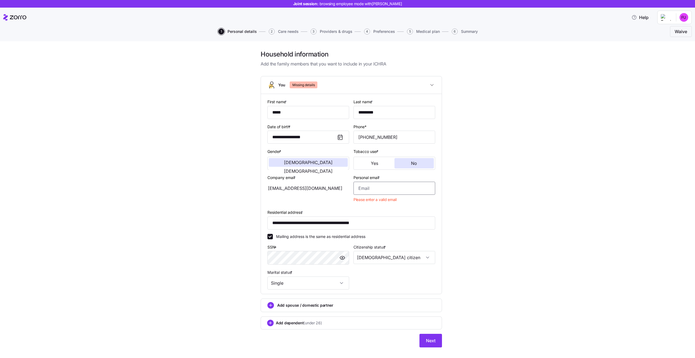
click at [378, 193] on input "Personal email *" at bounding box center [395, 188] width 82 height 13
click at [298, 188] on div "pgindi+demo@justworks.com" at bounding box center [309, 188] width 82 height 13
click at [380, 186] on input "Personal email *" at bounding box center [395, 188] width 82 height 13
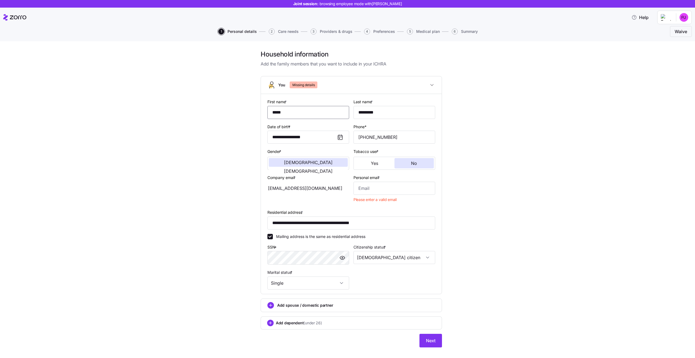
click at [297, 114] on input "*****" at bounding box center [309, 112] width 82 height 13
click at [369, 184] on input "Personal email *" at bounding box center [395, 188] width 82 height 13
paste input "Fiona"
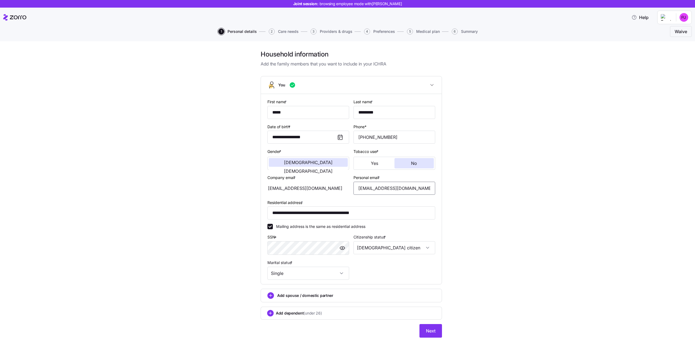
click at [369, 190] on input "Fiona@company.com" at bounding box center [395, 188] width 82 height 13
type input "Fionau@company.com"
click at [431, 329] on span "Next" at bounding box center [431, 331] width 10 height 7
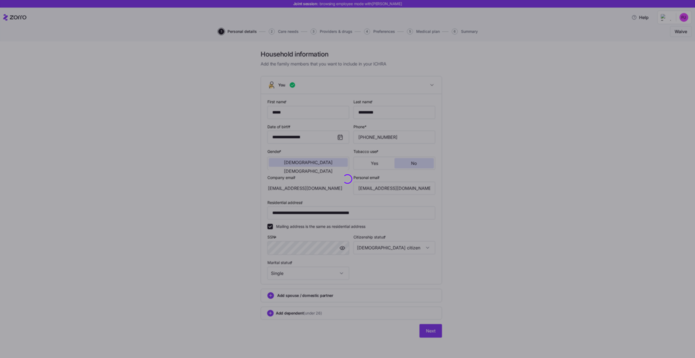
click at [480, 203] on div at bounding box center [347, 179] width 695 height 358
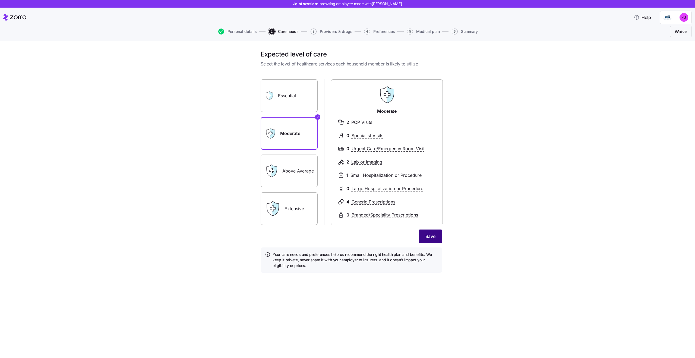
click at [427, 238] on span "Save" at bounding box center [431, 236] width 10 height 7
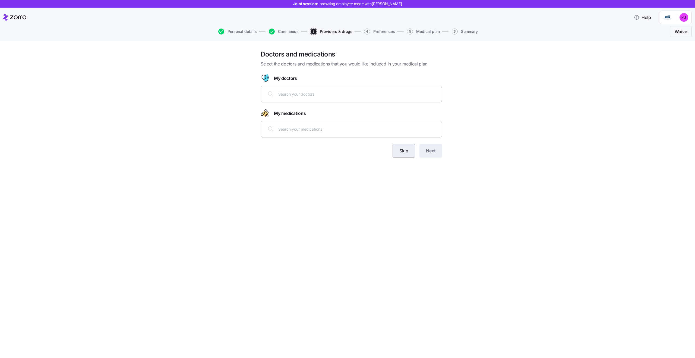
click at [398, 155] on button "Skip" at bounding box center [404, 151] width 23 height 14
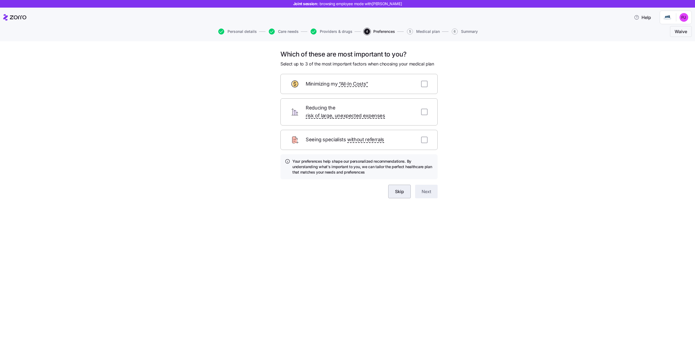
click at [397, 188] on span "Skip" at bounding box center [399, 191] width 9 height 7
click at [370, 3] on span "browsing employee mode with Fiona Underwood" at bounding box center [361, 3] width 83 height 5
click at [386, 4] on span "browsing employee mode with Fiona Underwood" at bounding box center [361, 3] width 83 height 5
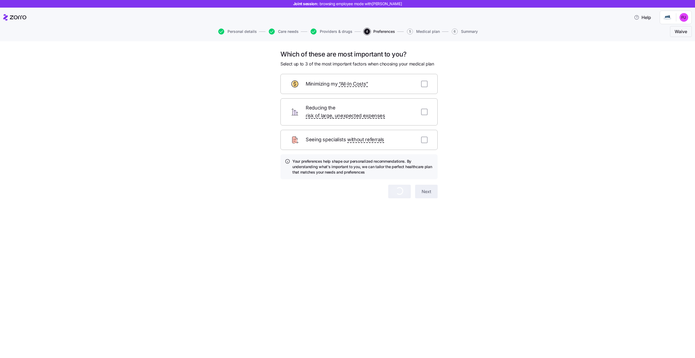
click at [373, 159] on h4 "Your preferences help shape our personalized recommendations. By understanding …" at bounding box center [363, 167] width 141 height 17
click at [347, 159] on h4 "Your preferences help shape our personalized recommendations. By understanding …" at bounding box center [363, 167] width 141 height 17
click at [326, 160] on h4 "Your preferences help shape our personalized recommendations. By understanding …" at bounding box center [363, 167] width 141 height 17
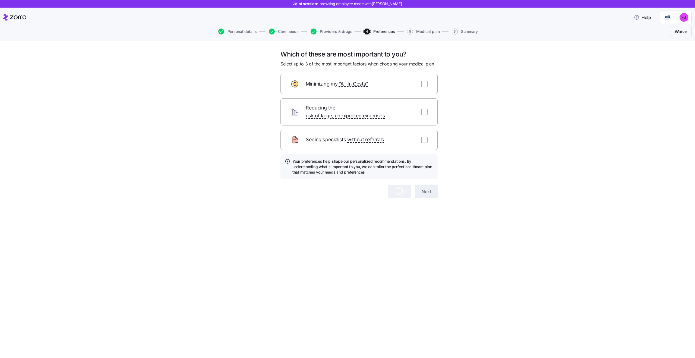
click at [326, 160] on h4 "Your preferences help shape our personalized recommendations. By understanding …" at bounding box center [363, 167] width 141 height 17
click at [355, 159] on h4 "Your preferences help shape our personalized recommendations. By understanding …" at bounding box center [363, 167] width 141 height 17
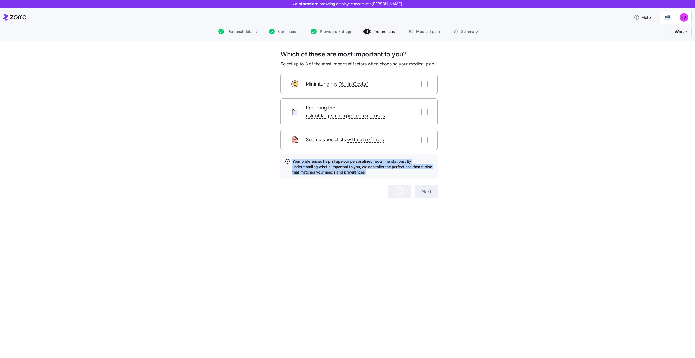
click at [329, 159] on h4 "Your preferences help shape our personalized recommendations. By understanding …" at bounding box center [363, 167] width 141 height 17
click at [353, 159] on h4 "Your preferences help shape our personalized recommendations. By understanding …" at bounding box center [363, 167] width 141 height 17
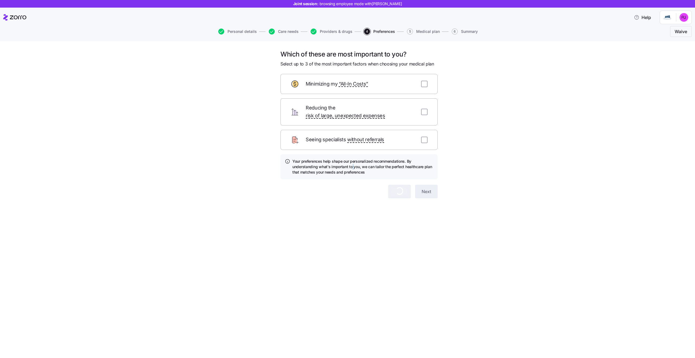
click at [353, 159] on h4 "Your preferences help shape our personalized recommendations. By understanding …" at bounding box center [363, 167] width 141 height 17
click at [365, 159] on h4 "Your preferences help shape our personalized recommendations. By understanding …" at bounding box center [363, 167] width 141 height 17
click at [344, 161] on h4 "Your preferences help shape our personalized recommendations. By understanding …" at bounding box center [363, 167] width 141 height 17
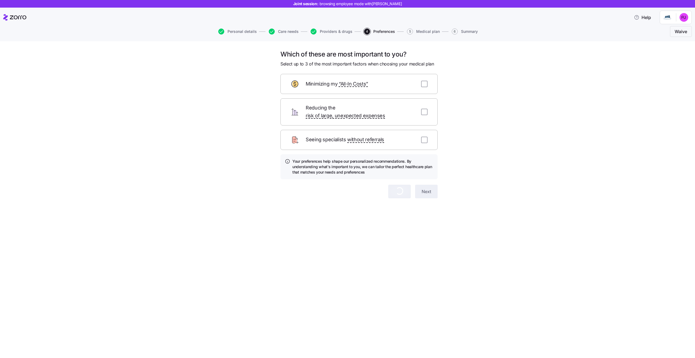
click at [344, 161] on h4 "Your preferences help shape our personalized recommendations. By understanding …" at bounding box center [363, 167] width 141 height 17
click at [353, 160] on h4 "Your preferences help shape our personalized recommendations. By understanding …" at bounding box center [363, 167] width 141 height 17
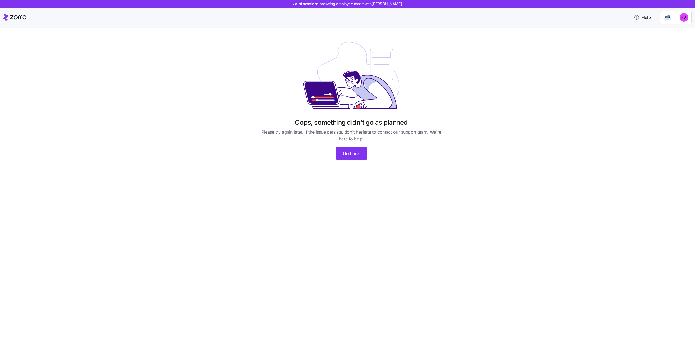
click at [220, 74] on div "Oops, something didn't go as planned Please try again later. If the issue persi…" at bounding box center [351, 102] width 672 height 130
click at [88, 37] on div "Oops, something didn't go as planned Please try again later. If the issue persi…" at bounding box center [351, 102] width 672 height 130
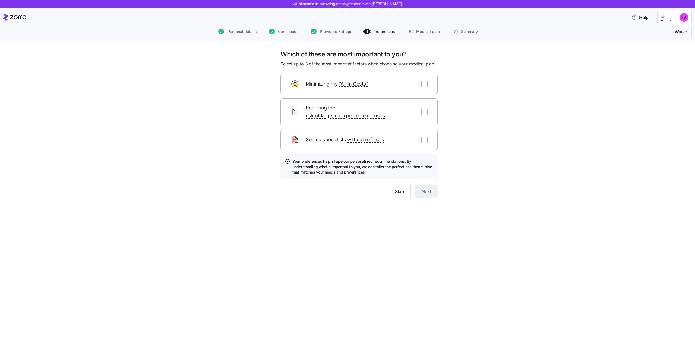
click at [410, 257] on div "Which of these are most important to you? Select up to 3 of the most important …" at bounding box center [347, 199] width 695 height 317
click at [400, 188] on span "Skip" at bounding box center [399, 191] width 9 height 7
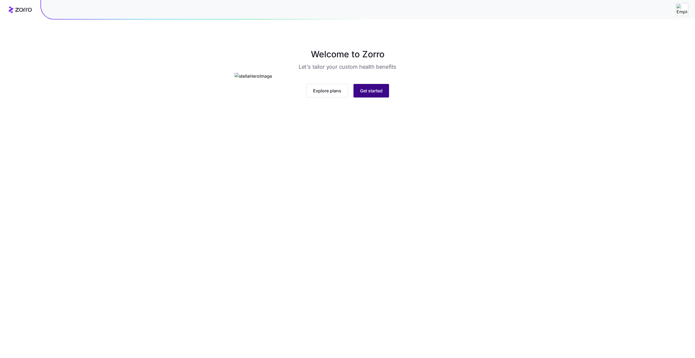
click at [373, 98] on button "Get started" at bounding box center [372, 91] width 36 height 14
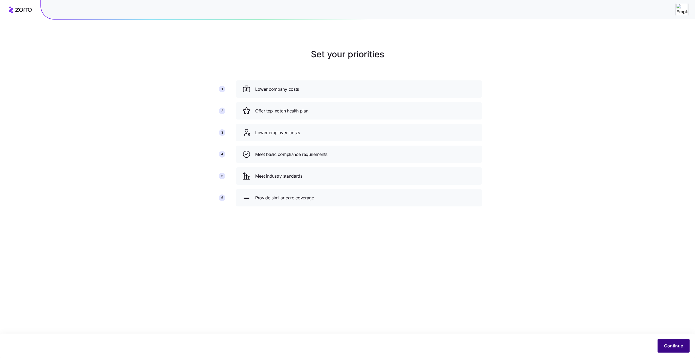
click at [682, 346] on span "Continue" at bounding box center [673, 345] width 19 height 7
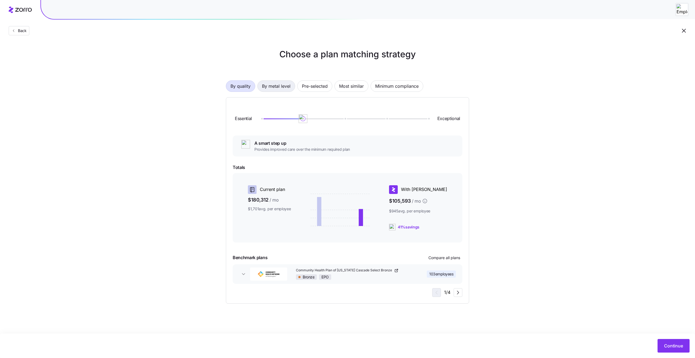
click at [275, 89] on span "By metal level" at bounding box center [276, 86] width 29 height 11
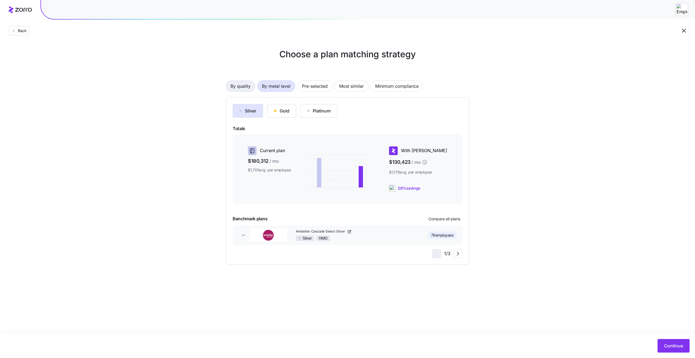
click at [235, 89] on span "By quality" at bounding box center [241, 86] width 20 height 11
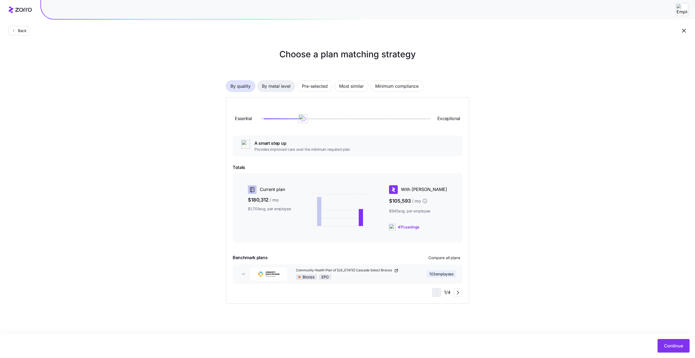
click at [281, 87] on span "By metal level" at bounding box center [276, 86] width 29 height 11
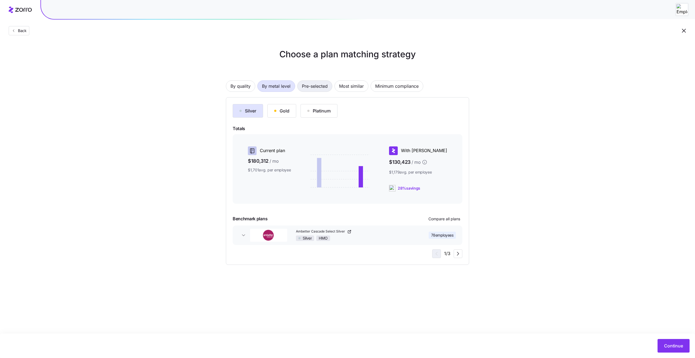
click at [323, 88] on span "Pre-selected" at bounding box center [315, 86] width 26 height 11
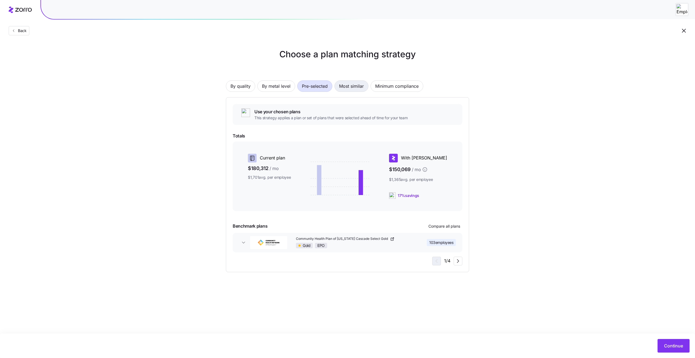
click at [347, 87] on span "Most similar" at bounding box center [351, 86] width 25 height 11
click at [384, 86] on span "Minimum compliance" at bounding box center [396, 86] width 43 height 11
click at [357, 87] on span "Most similar" at bounding box center [351, 86] width 25 height 11
click at [303, 89] on span "Pre-selected" at bounding box center [315, 86] width 26 height 11
click at [269, 86] on span "By metal level" at bounding box center [276, 86] width 29 height 11
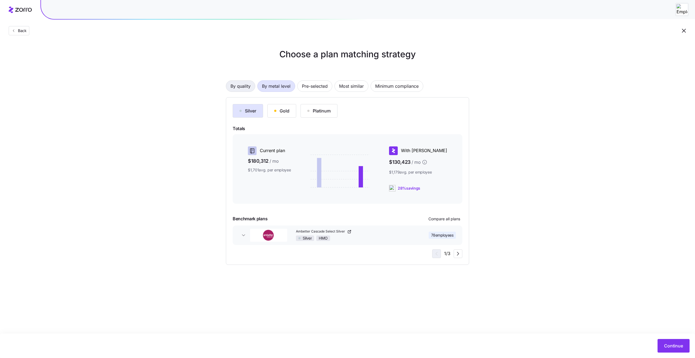
click at [250, 85] on span "By quality" at bounding box center [241, 86] width 20 height 11
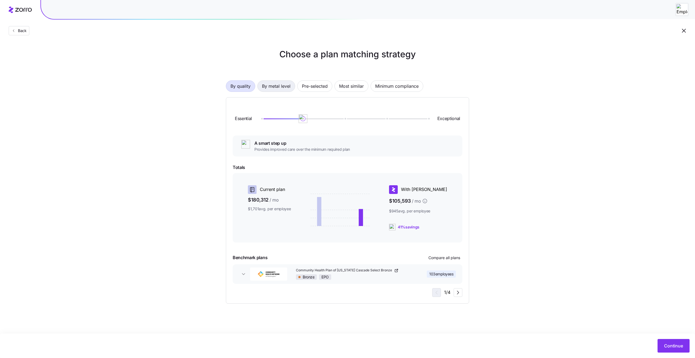
click at [286, 87] on span "By metal level" at bounding box center [276, 86] width 29 height 11
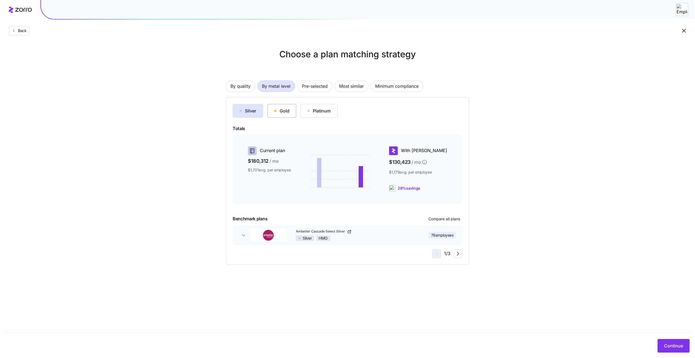
click at [287, 117] on button "Gold" at bounding box center [282, 111] width 29 height 14
click at [678, 350] on button "Continue" at bounding box center [674, 346] width 32 height 14
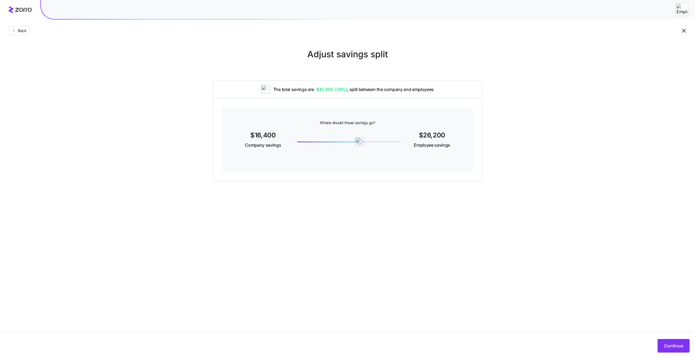
drag, startPoint x: 294, startPoint y: 143, endPoint x: 360, endPoint y: 143, distance: 65.5
click at [360, 143] on img at bounding box center [359, 141] width 9 height 9
click at [667, 345] on span "Continue" at bounding box center [673, 345] width 19 height 7
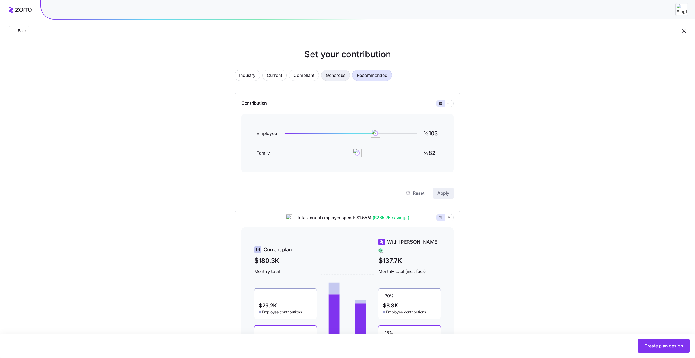
click at [328, 76] on span "Generous" at bounding box center [336, 75] width 20 height 11
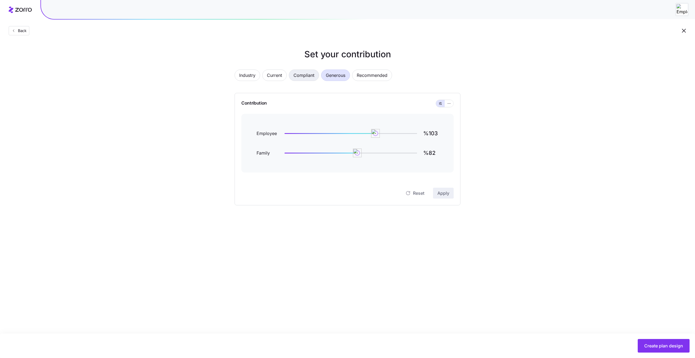
type input "%88"
type input "%68"
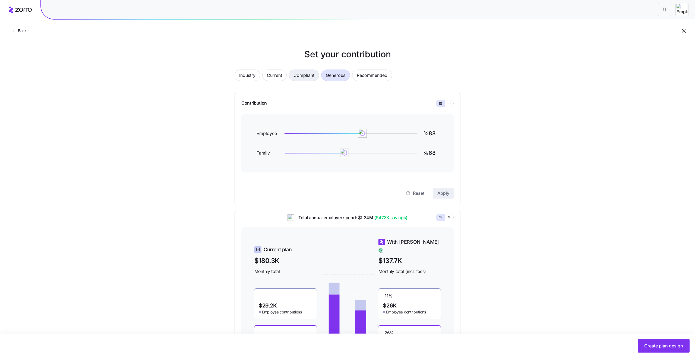
click at [308, 78] on span "Compliant" at bounding box center [304, 75] width 21 height 11
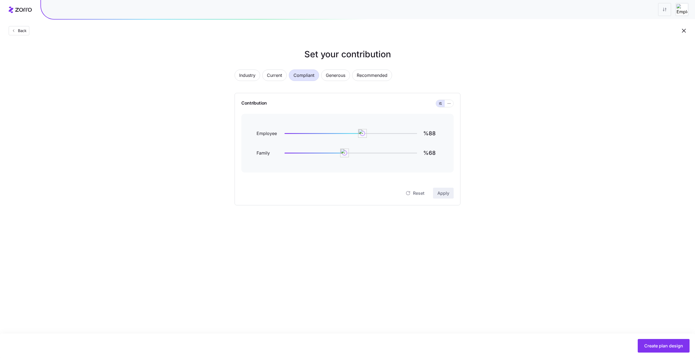
type input "%58"
type input "%0"
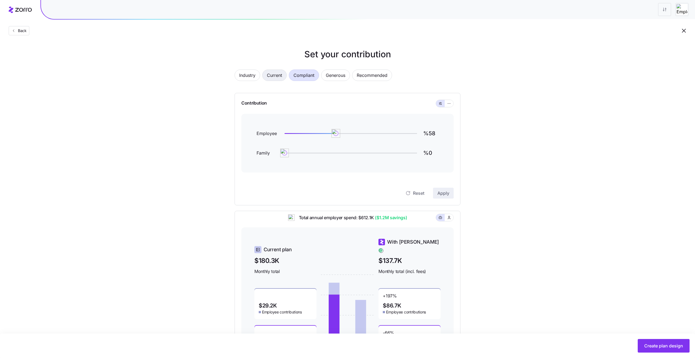
click at [281, 77] on span "Current" at bounding box center [274, 75] width 15 height 11
type input "%107"
type input "%95"
click at [250, 75] on span "Industry" at bounding box center [247, 75] width 16 height 11
type input "%71"
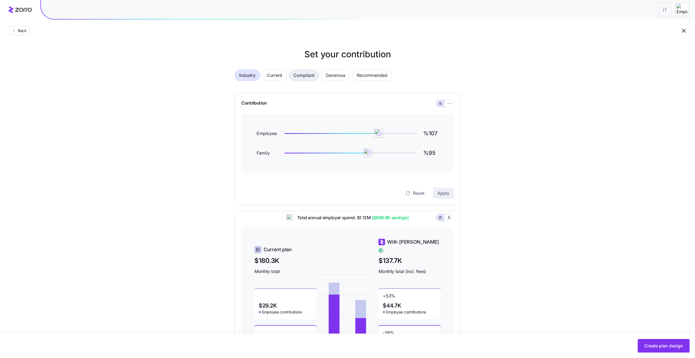
type input "%56"
click at [285, 73] on button "Current" at bounding box center [274, 75] width 24 height 11
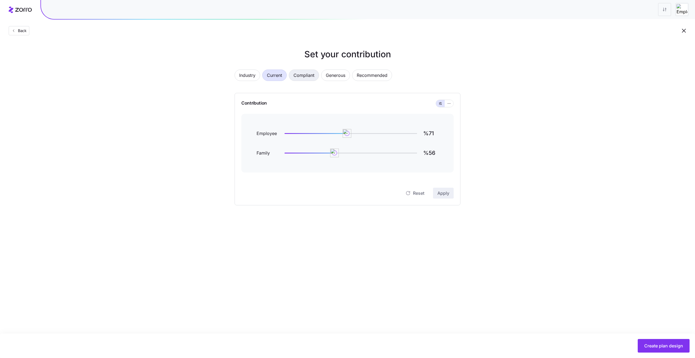
type input "%107"
type input "%95"
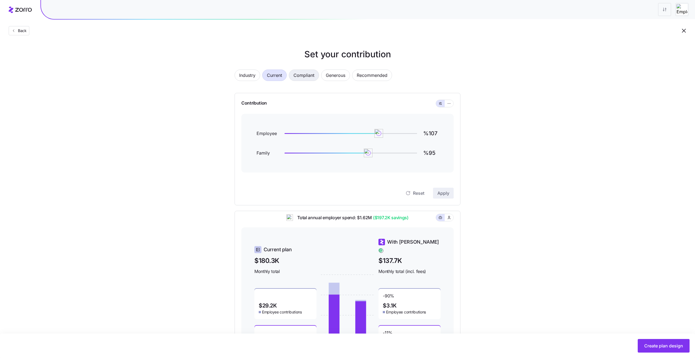
click at [301, 75] on span "Compliant" at bounding box center [304, 75] width 21 height 11
type input "%58"
type input "%0"
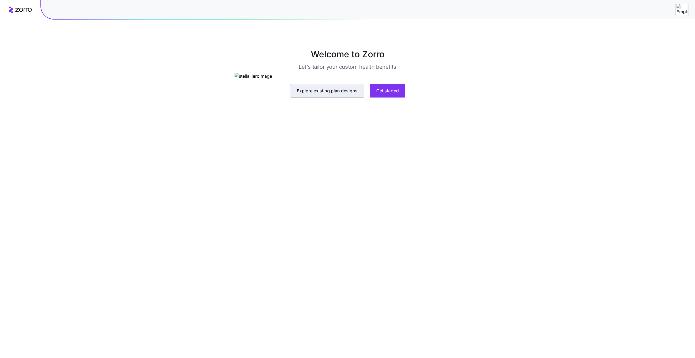
click at [338, 94] on span "Explore existing plan designs" at bounding box center [327, 90] width 61 height 7
click at [397, 94] on span "Get started" at bounding box center [387, 90] width 23 height 7
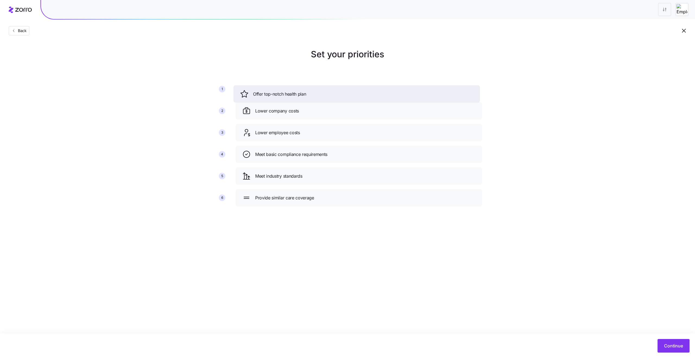
drag, startPoint x: 293, startPoint y: 111, endPoint x: 290, endPoint y: 92, distance: 19.7
click at [290, 92] on span "Offer top-notch health plan" at bounding box center [279, 94] width 53 height 7
drag, startPoint x: 296, startPoint y: 136, endPoint x: 296, endPoint y: 102, distance: 33.4
click at [296, 102] on span "Lower employee costs" at bounding box center [277, 99] width 45 height 7
drag, startPoint x: 290, startPoint y: 93, endPoint x: 290, endPoint y: 111, distance: 18.2
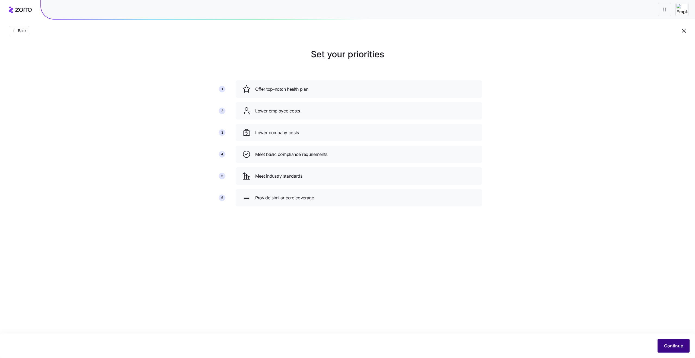
click at [672, 347] on span "Continue" at bounding box center [673, 345] width 19 height 7
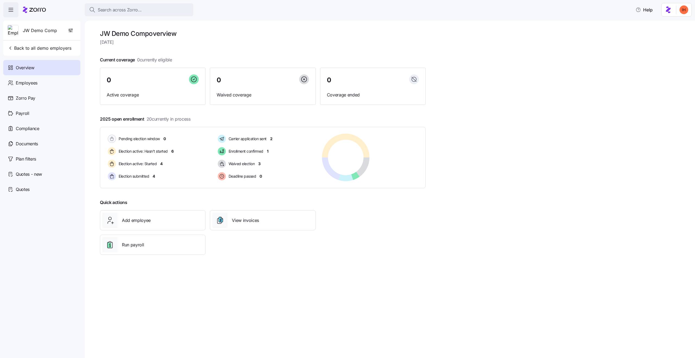
click at [87, 244] on div "JW Demo Comp overview Tuesday, September 16 Current coverage 0 currently eligib…" at bounding box center [390, 189] width 611 height 337
click at [29, 51] on button "Back to all demo employers" at bounding box center [39, 48] width 68 height 11
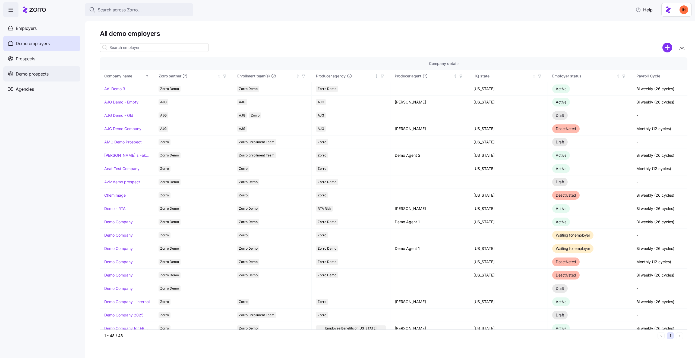
click at [34, 71] on span "Demo prospects" at bounding box center [32, 74] width 33 height 7
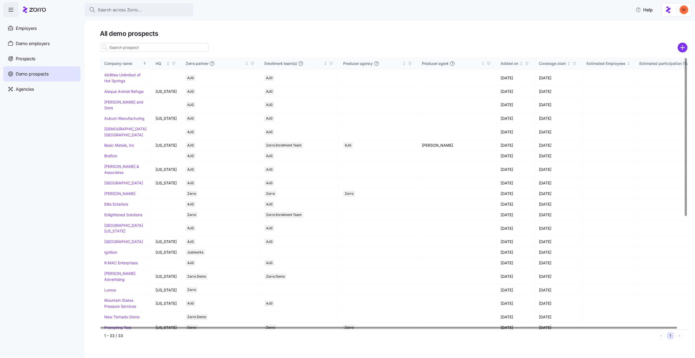
click at [119, 46] on input at bounding box center [154, 47] width 109 height 9
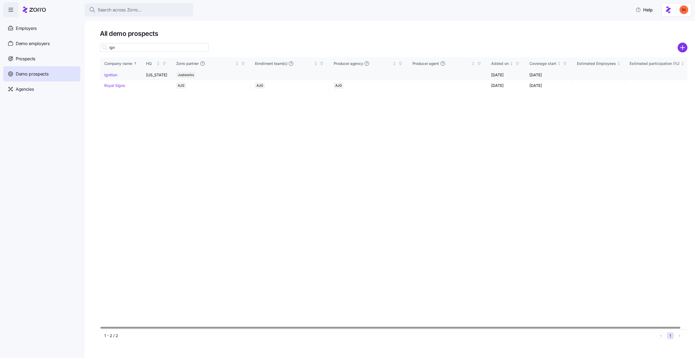
type input "ign"
click at [114, 76] on link "Ignition" at bounding box center [110, 75] width 13 height 5
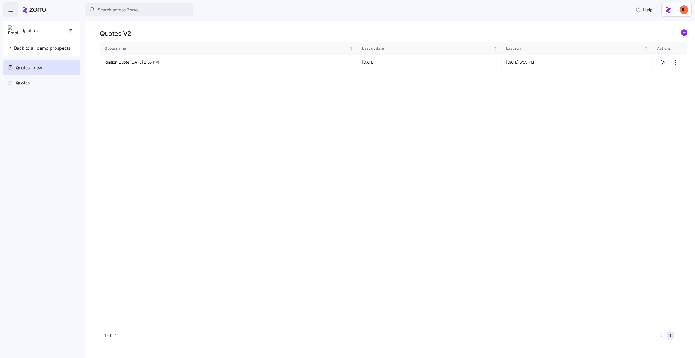
click at [684, 10] on html "Search across Zorro... Help Ignition Back to all demo prospects Quotes - new Qu…" at bounding box center [347, 177] width 695 height 355
click at [581, 36] on html "Search across Zorro... Help Ignition Back to all demo prospects Quotes - new Qu…" at bounding box center [347, 177] width 695 height 355
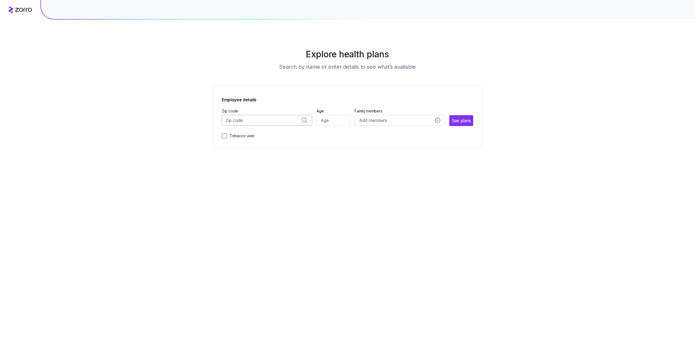
click at [270, 121] on input "Zip code" at bounding box center [267, 120] width 90 height 11
click at [261, 132] on span "90210, Los Angeles County, CA" at bounding box center [266, 134] width 76 height 7
type input "90210, Los Angeles County, CA"
click at [326, 124] on input "Age" at bounding box center [334, 120] width 34 height 11
type input "34"
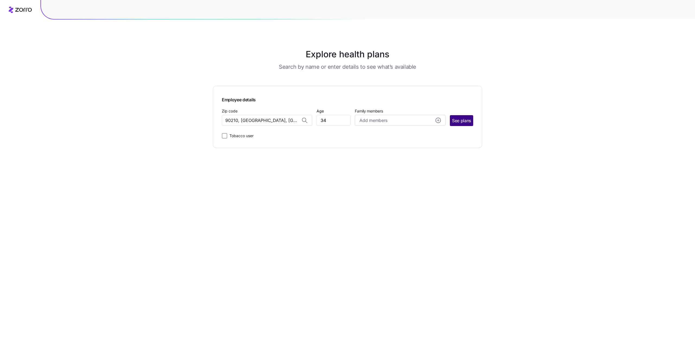
click at [461, 121] on span "See plans" at bounding box center [461, 120] width 19 height 7
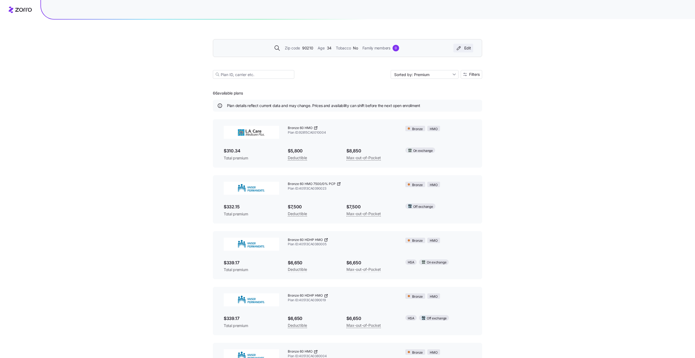
click at [470, 51] on button "Edit" at bounding box center [464, 48] width 20 height 9
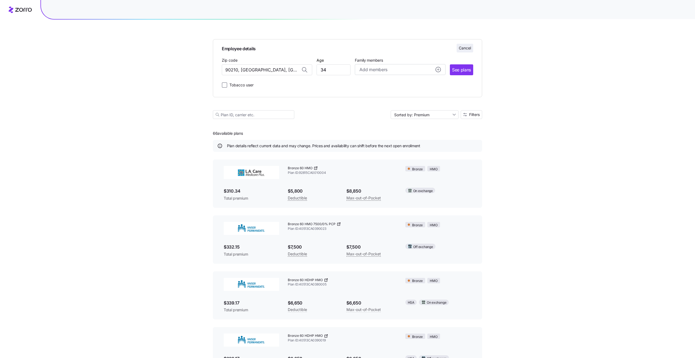
click at [459, 47] on span "Cancel" at bounding box center [465, 47] width 12 height 5
